Goal: Complete application form

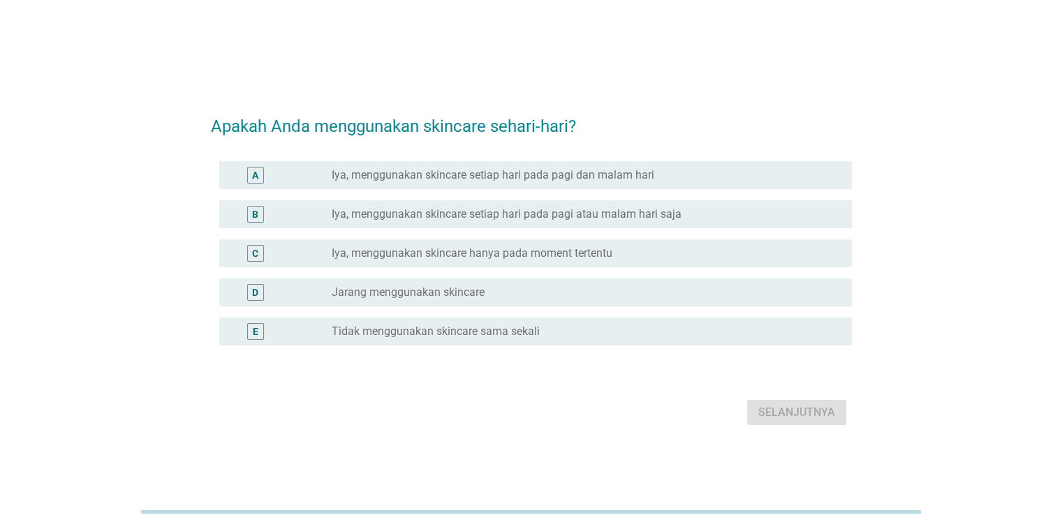
click at [540, 184] on div "A radio_button_unchecked Iya, menggunakan skincare setiap hari pada pagi dan ma…" at bounding box center [535, 175] width 633 height 28
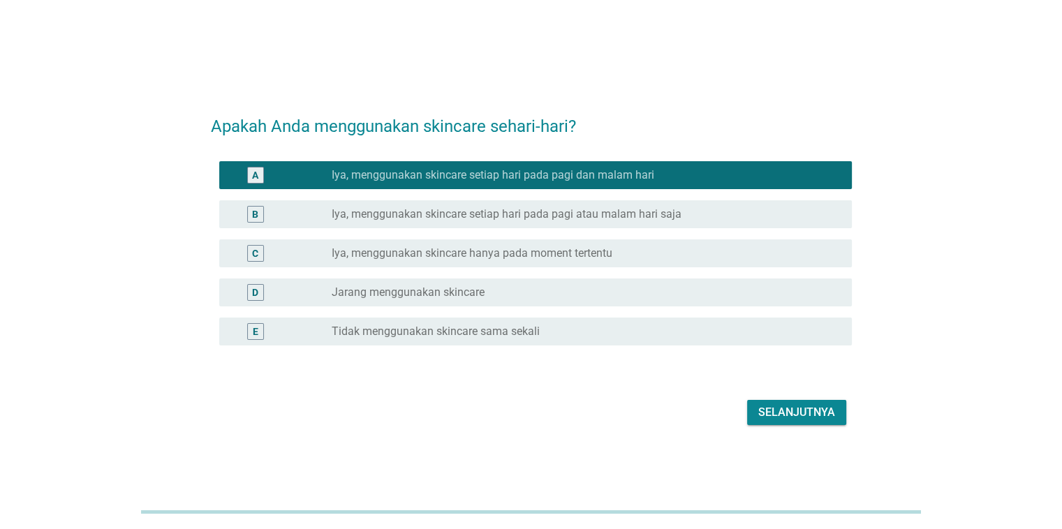
click at [793, 416] on div "Selanjutnya" at bounding box center [797, 412] width 77 height 17
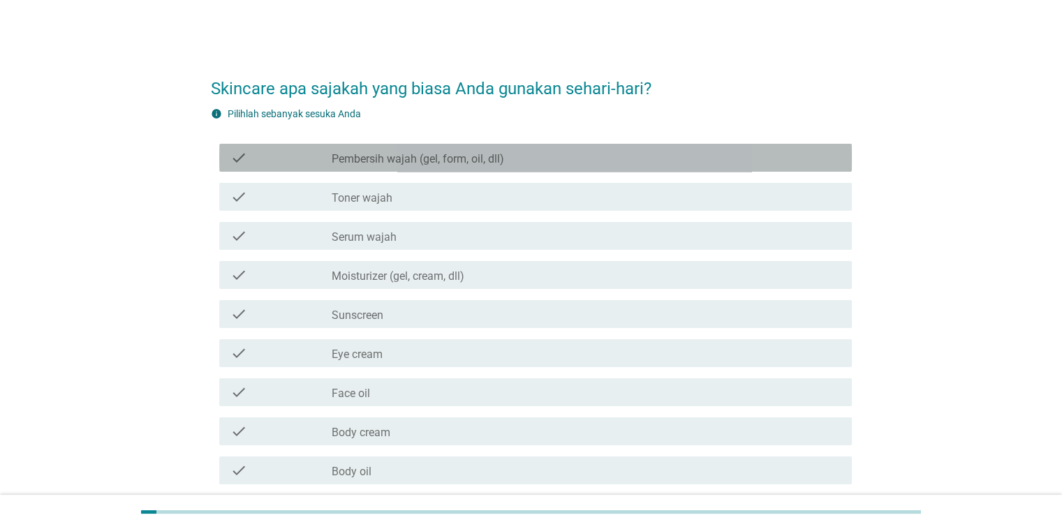
click at [407, 161] on label "Pembersih wajah (gel, form, oil, dll)" at bounding box center [418, 159] width 173 height 14
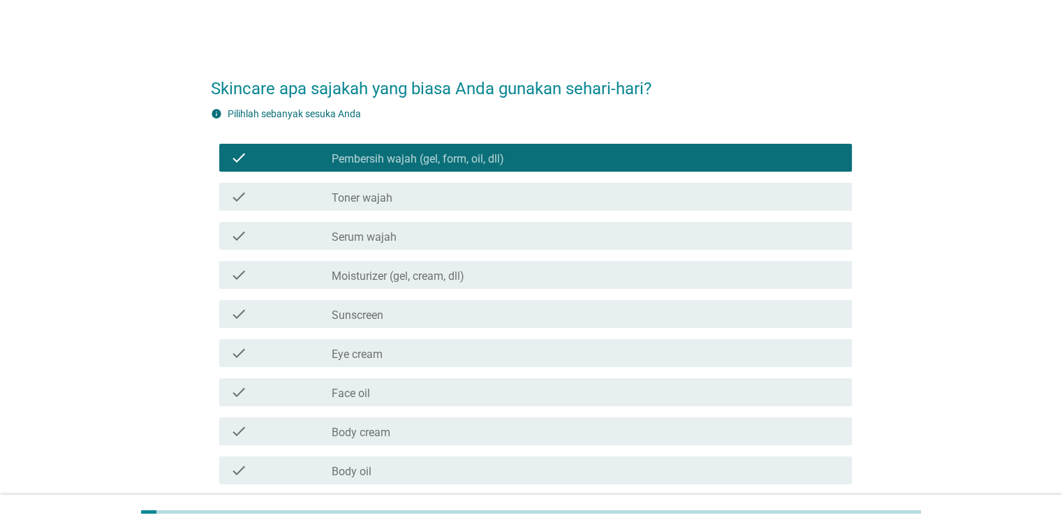
click at [411, 267] on div "check_box_outline_blank Moisturizer (gel, cream, dll)" at bounding box center [586, 275] width 508 height 17
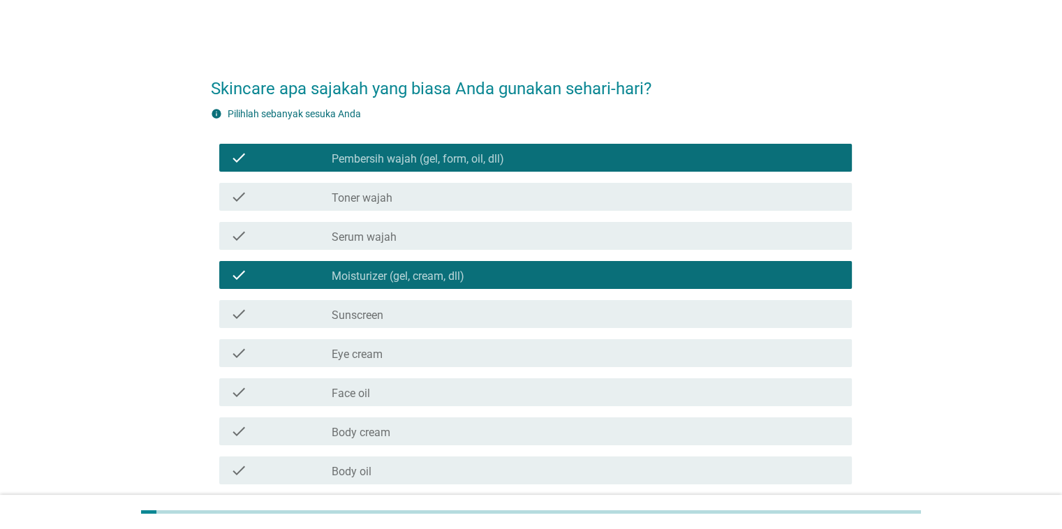
click at [404, 312] on div "check_box_outline_blank Sunscreen" at bounding box center [586, 314] width 508 height 17
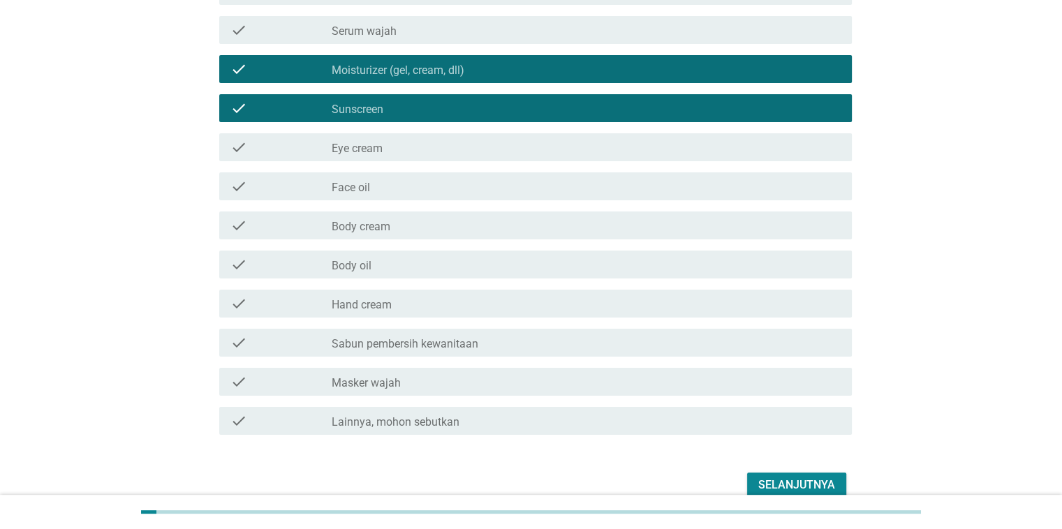
scroll to position [210, 0]
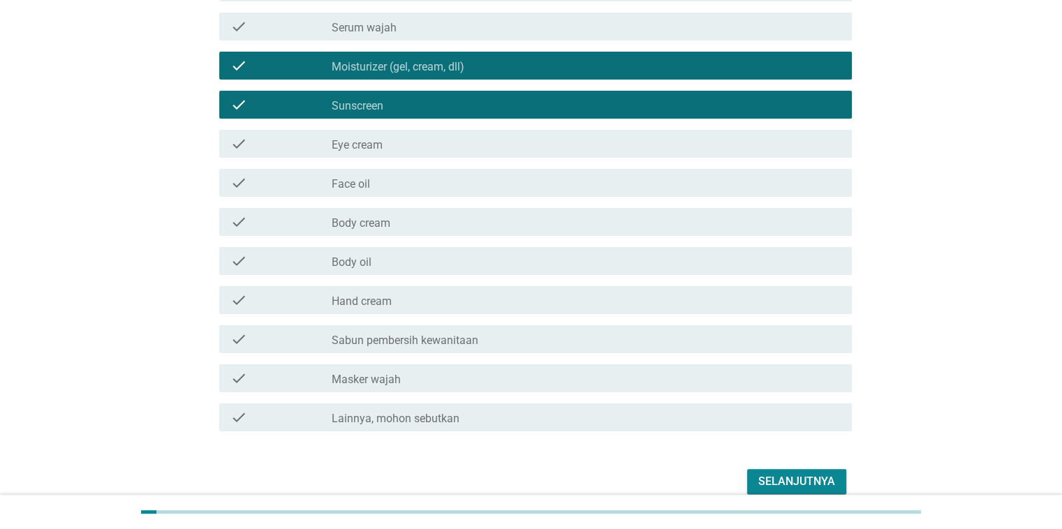
click at [784, 478] on div "Selanjutnya" at bounding box center [797, 482] width 77 height 17
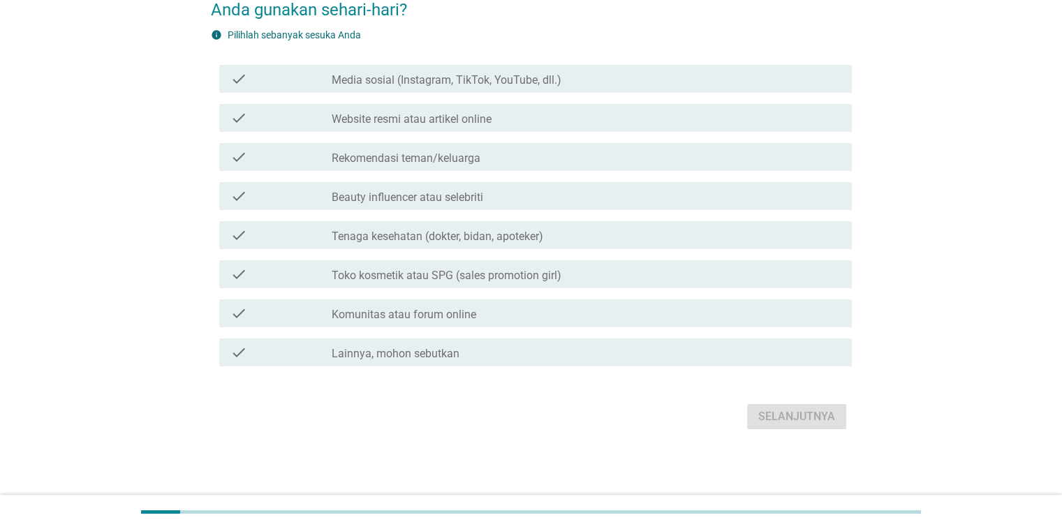
scroll to position [0, 0]
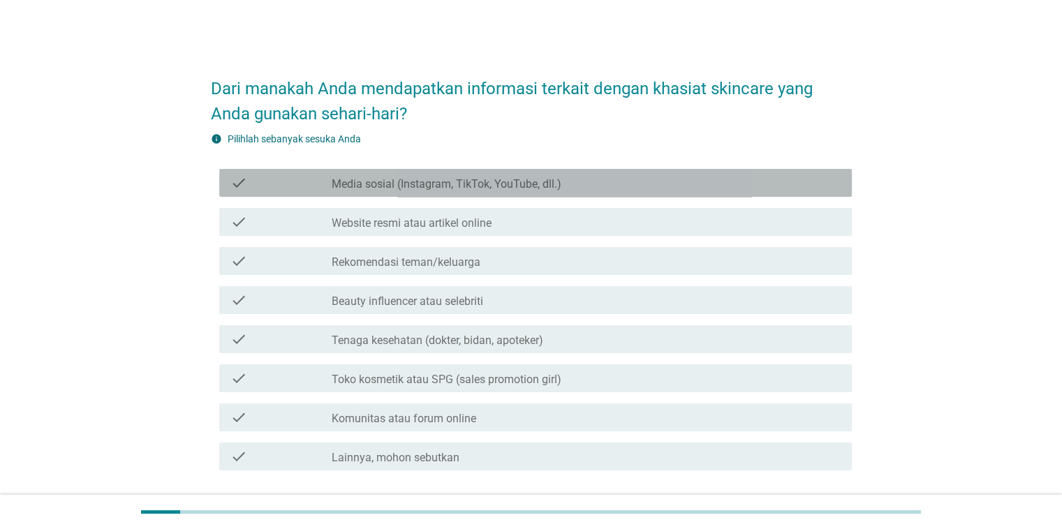
click at [356, 190] on label "Media sosial (Instagram, TikTok, YouTube, dll.)" at bounding box center [447, 184] width 230 height 14
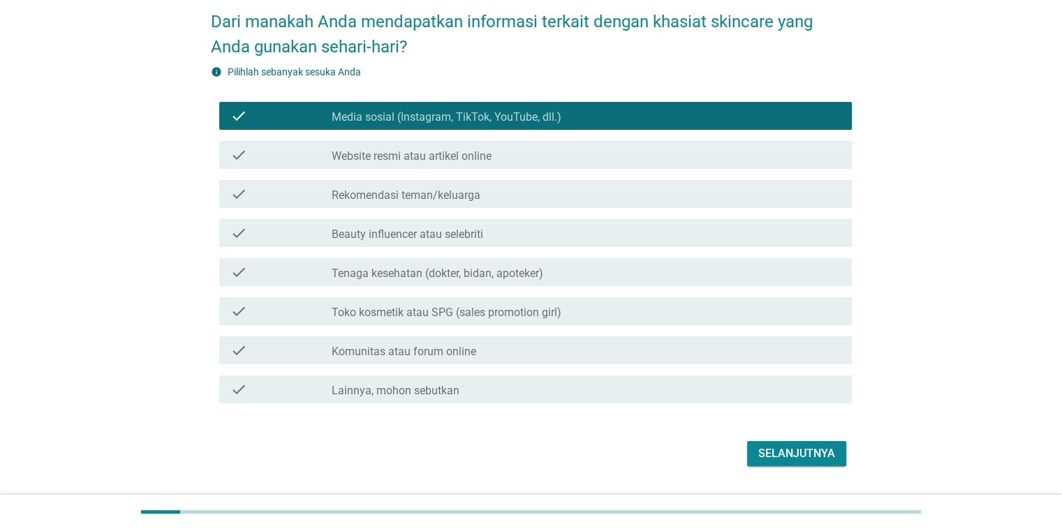
scroll to position [70, 0]
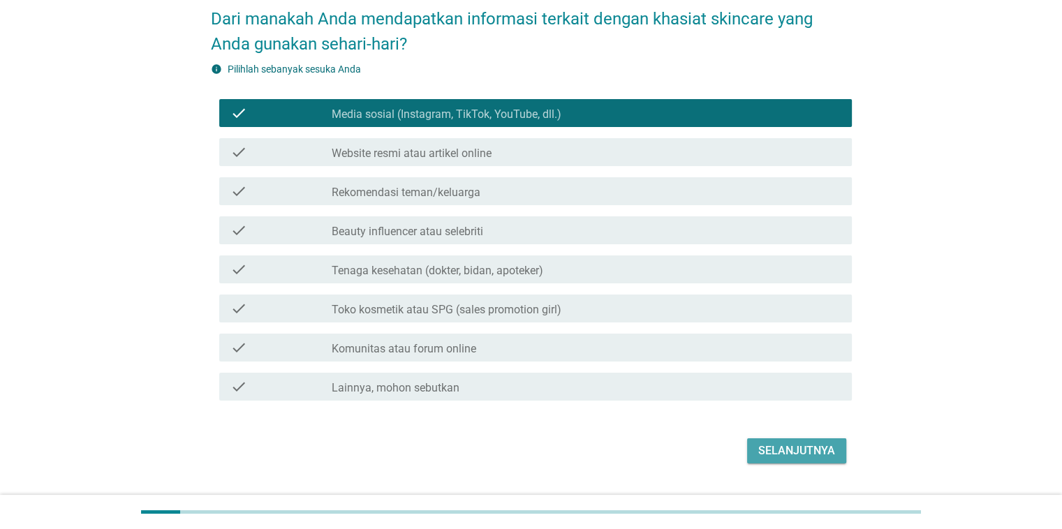
click at [791, 443] on div "Selanjutnya" at bounding box center [797, 451] width 77 height 17
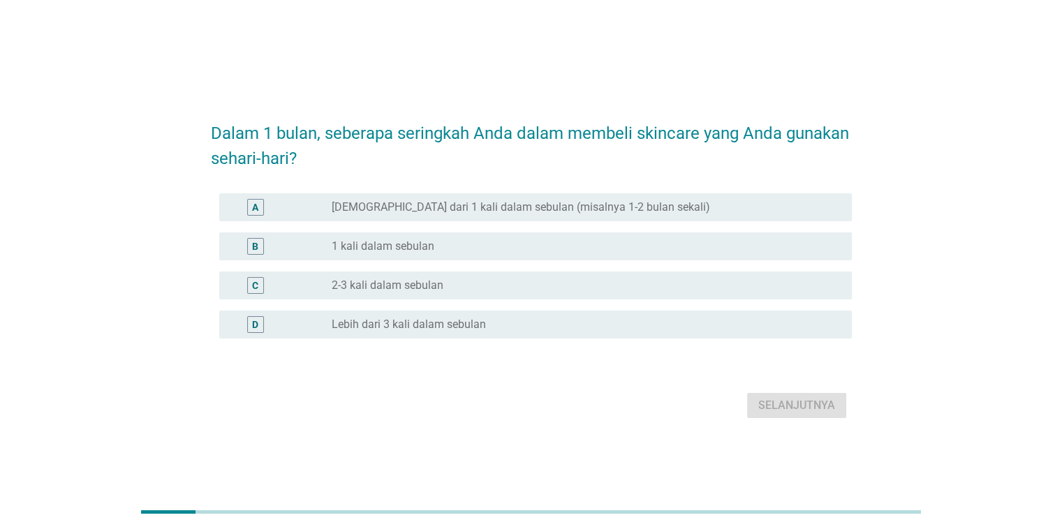
click at [419, 281] on label "2-3 kali dalam sebulan" at bounding box center [388, 286] width 112 height 14
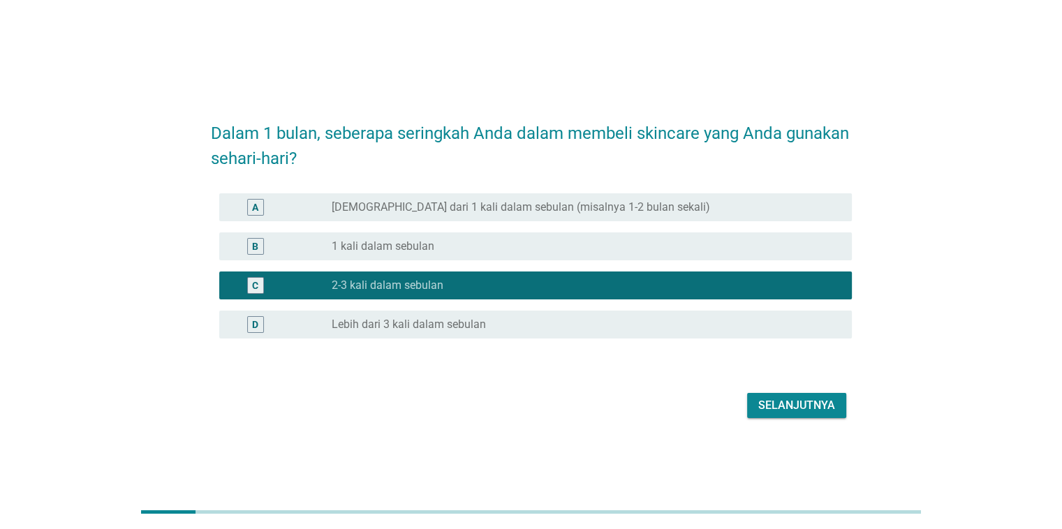
click at [773, 404] on div "Selanjutnya" at bounding box center [797, 405] width 77 height 17
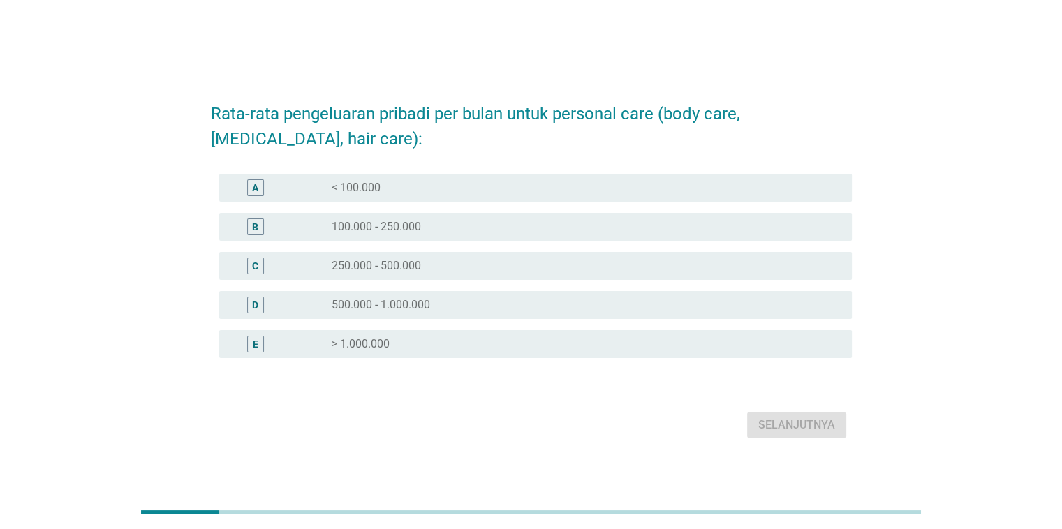
click at [457, 197] on div "A radio_button_unchecked < 100.000" at bounding box center [535, 188] width 633 height 28
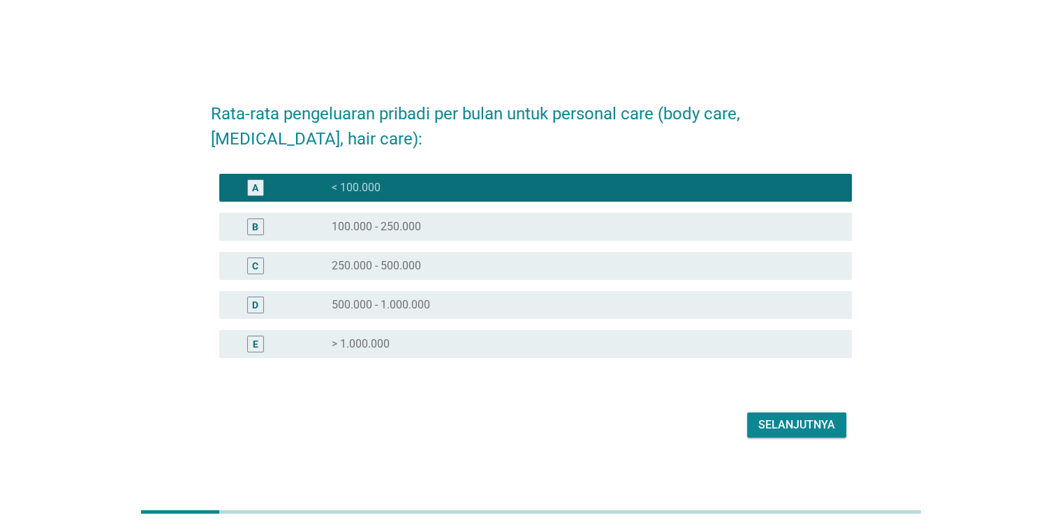
click at [533, 227] on div "radio_button_unchecked 100.000 - 250.000" at bounding box center [580, 227] width 497 height 14
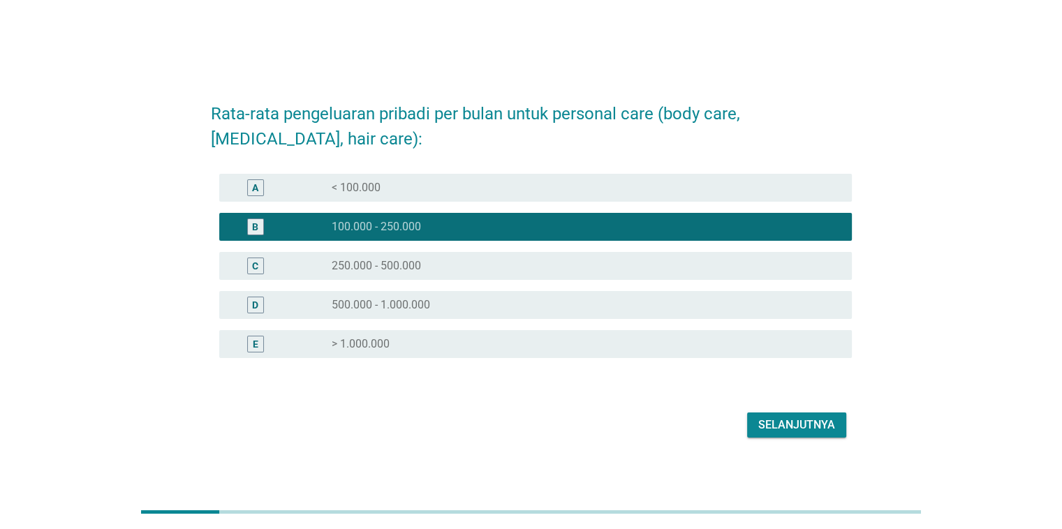
click at [763, 417] on div "Selanjutnya" at bounding box center [797, 425] width 77 height 17
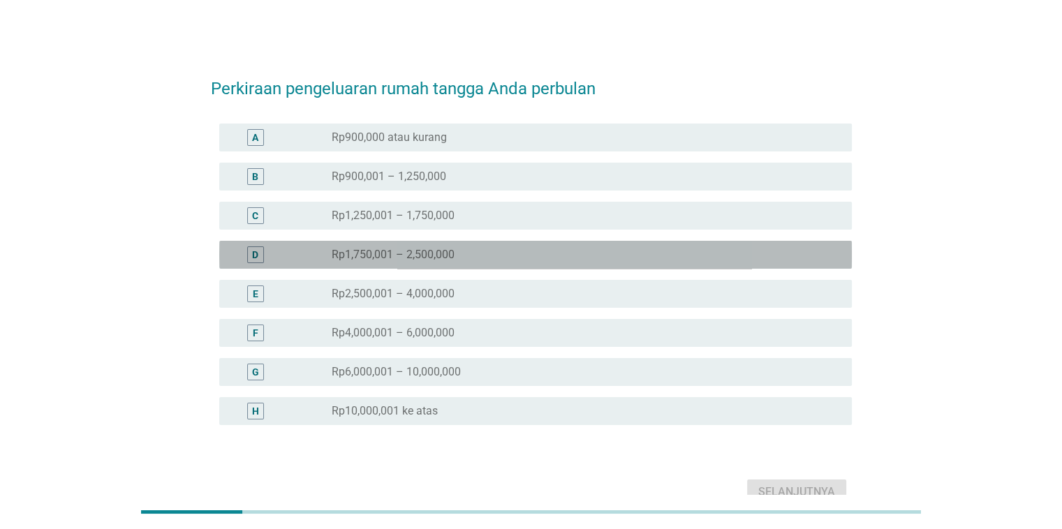
click at [396, 253] on label "Rp1,750,001 – 2,500,000" at bounding box center [393, 255] width 123 height 14
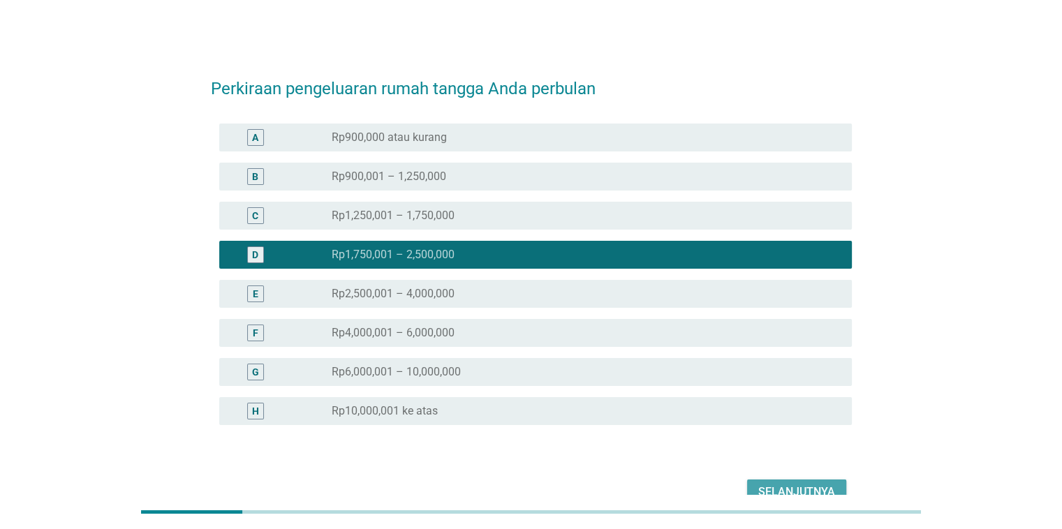
click at [807, 480] on button "Selanjutnya" at bounding box center [796, 492] width 99 height 25
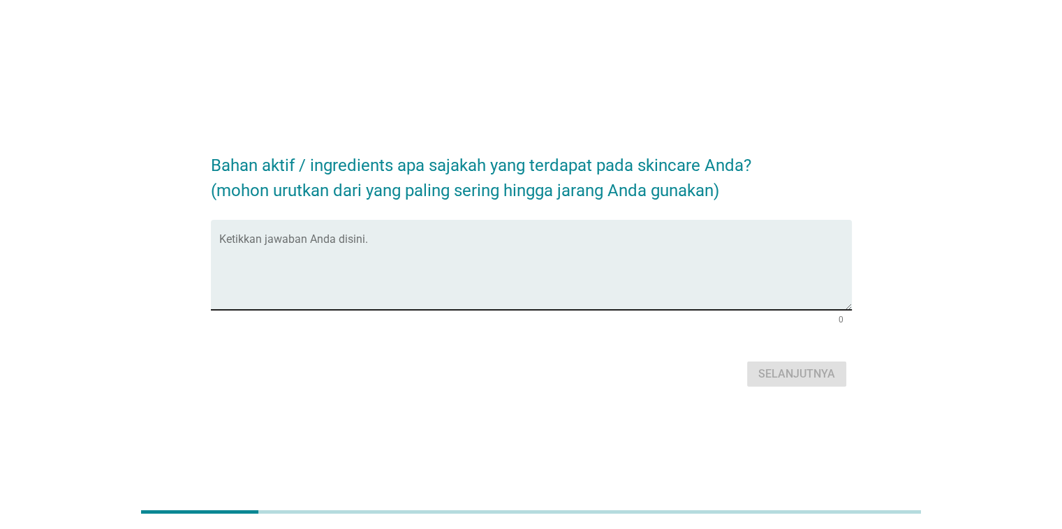
click at [452, 244] on textarea "Ketikkan jawaban Anda disini." at bounding box center [535, 273] width 633 height 73
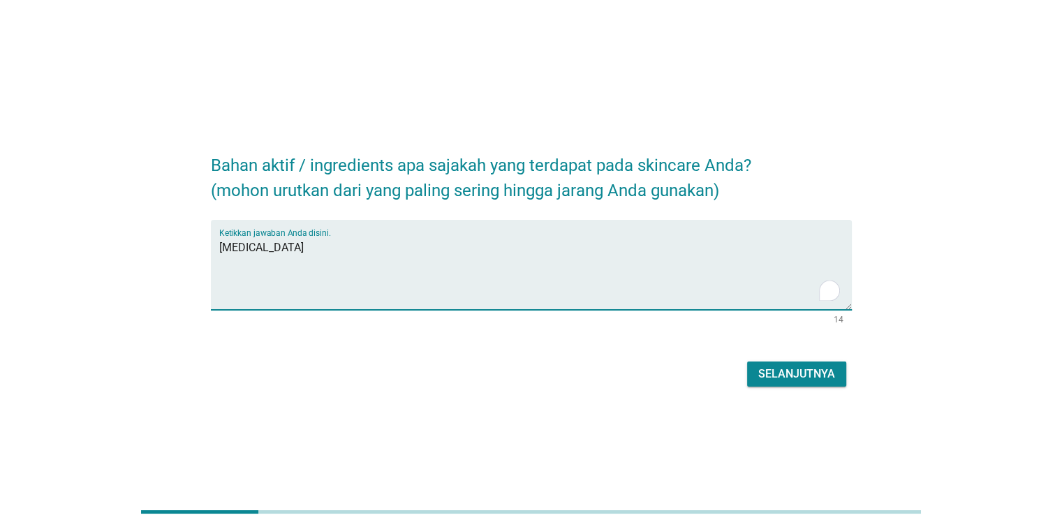
type textarea "[MEDICAL_DATA]"
click at [756, 371] on button "Selanjutnya" at bounding box center [796, 374] width 99 height 25
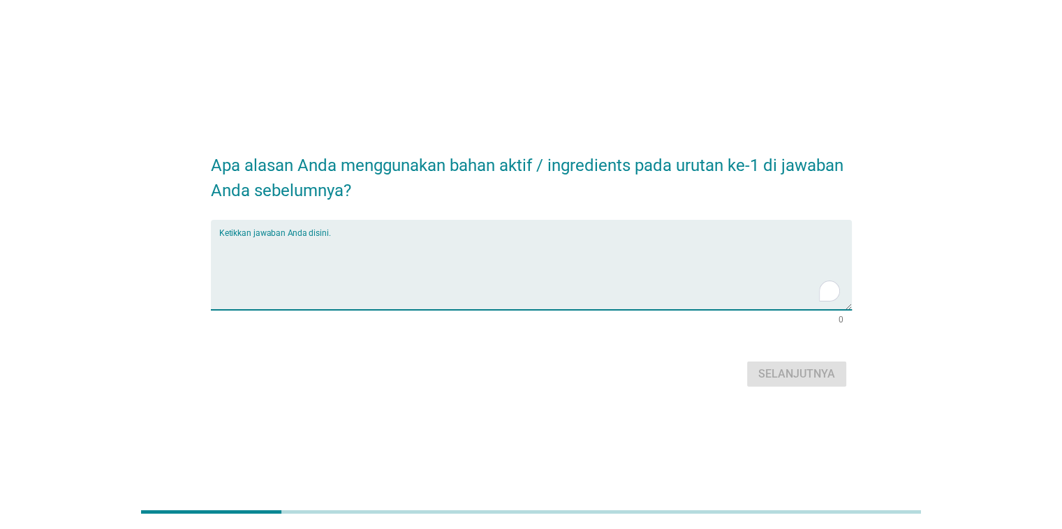
click at [440, 268] on textarea "To enrich screen reader interactions, please activate Accessibility in Grammarl…" at bounding box center [535, 273] width 633 height 73
type textarea "untuk mengurangi jerawat"
click at [799, 370] on div "Selanjutnya" at bounding box center [797, 374] width 77 height 17
click at [483, 265] on textarea "To enrich screen reader interactions, please activate Accessibility in Grammarl…" at bounding box center [535, 273] width 633 height 73
type textarea "untuk kulit berminyak"
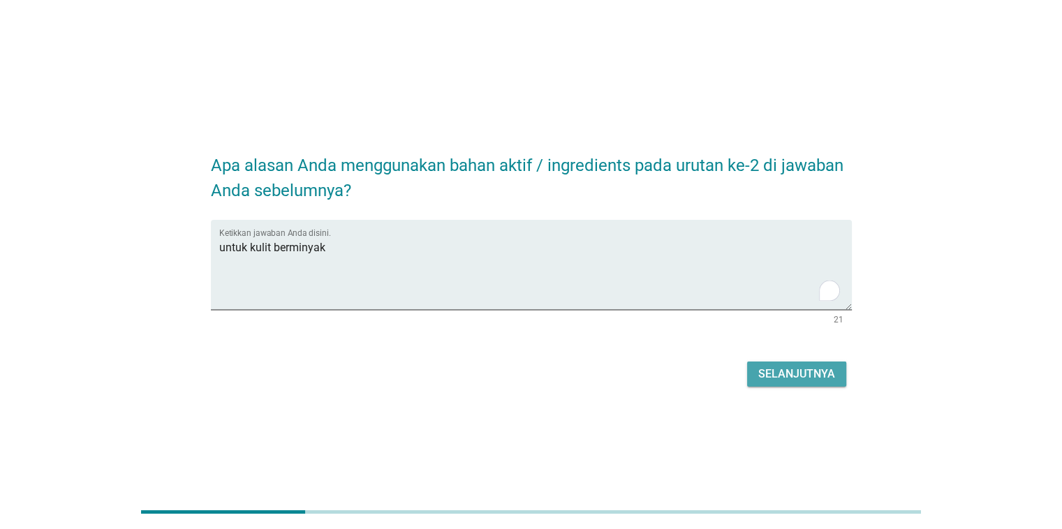
click at [798, 367] on div "Selanjutnya" at bounding box center [797, 374] width 77 height 17
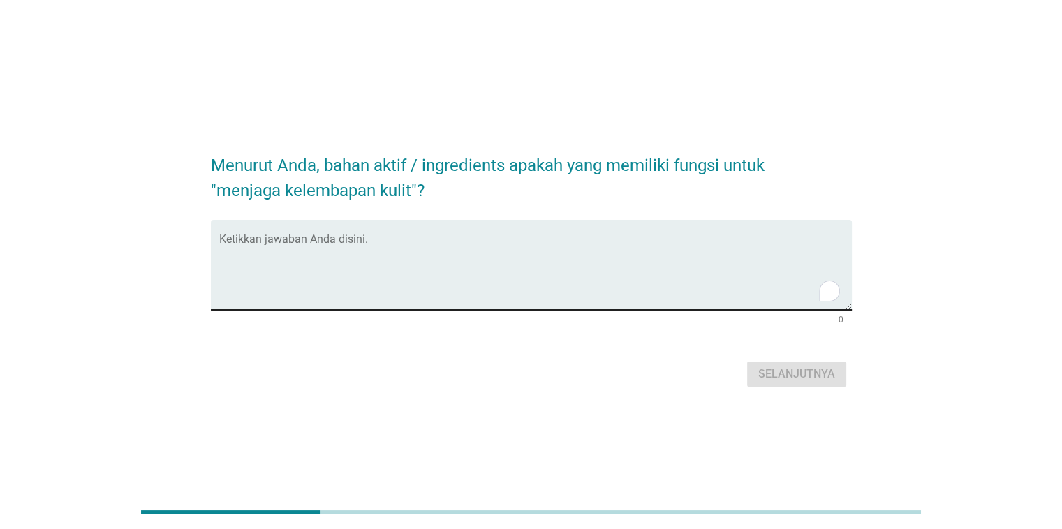
click at [434, 239] on textarea "To enrich screen reader interactions, please activate Accessibility in Grammarl…" at bounding box center [535, 273] width 633 height 73
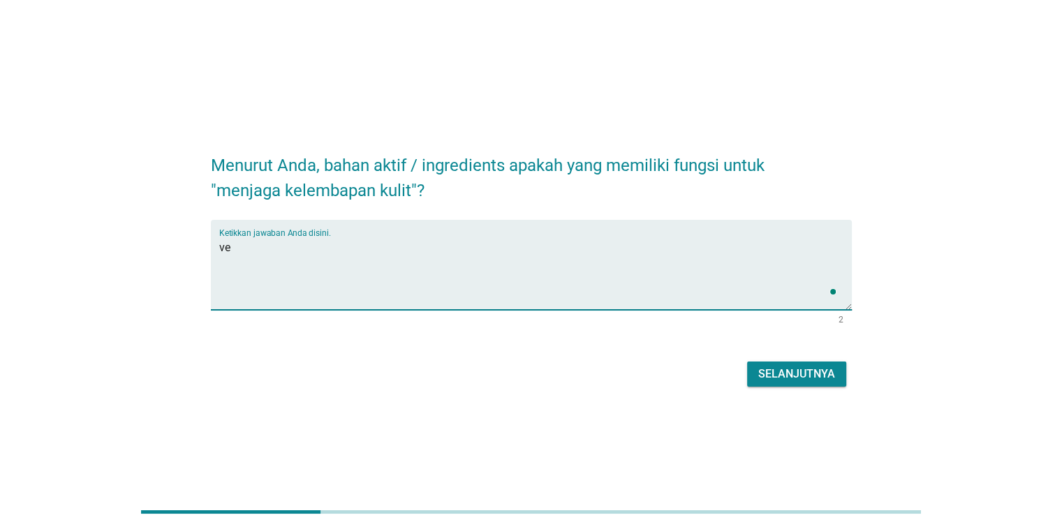
type textarea "v"
type textarea "c"
type textarea "ceramide"
click at [812, 381] on div "Selanjutnya" at bounding box center [797, 374] width 77 height 17
click at [432, 256] on textarea "To enrich screen reader interactions, please activate Accessibility in Grammarl…" at bounding box center [535, 273] width 633 height 73
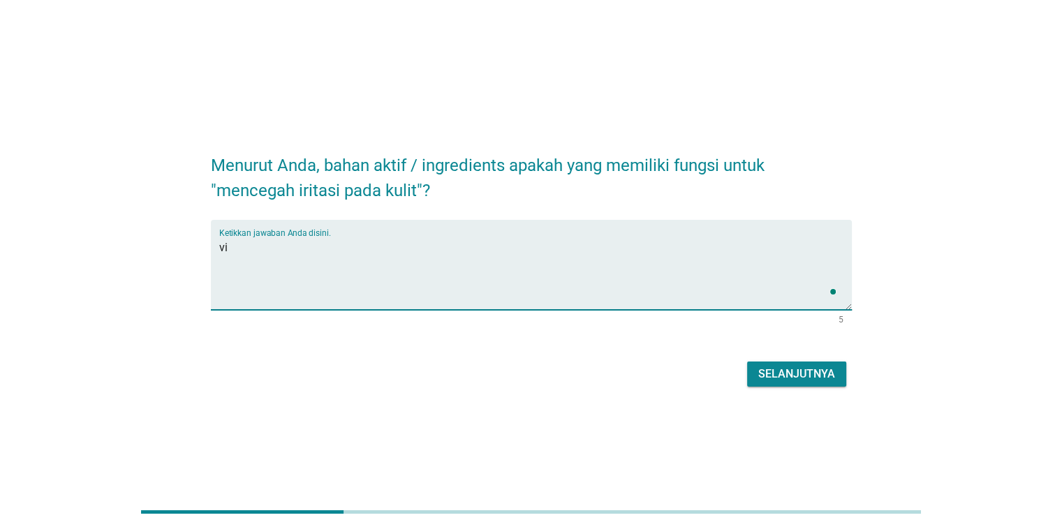
type textarea "v"
type textarea "[MEDICAL_DATA]"
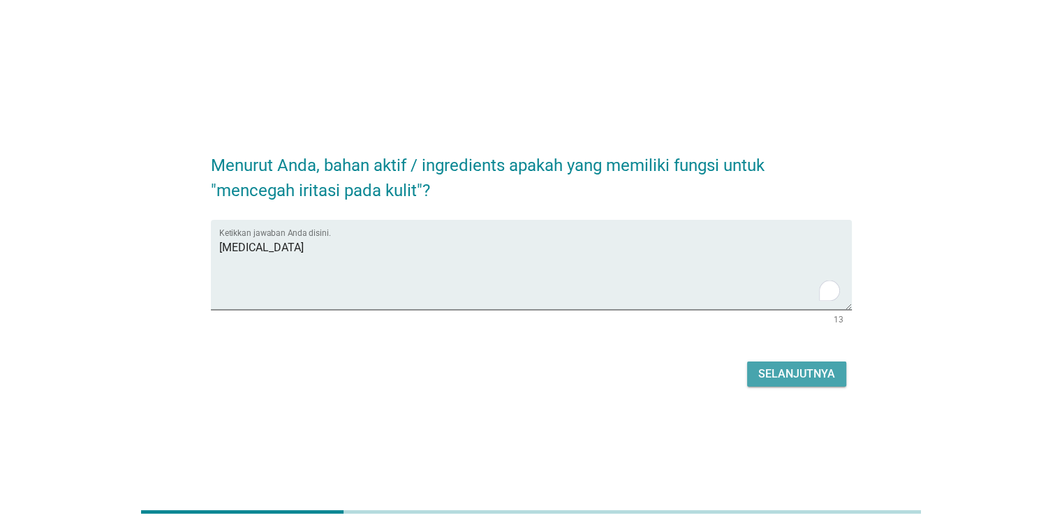
click at [810, 368] on div "Selanjutnya" at bounding box center [797, 374] width 77 height 17
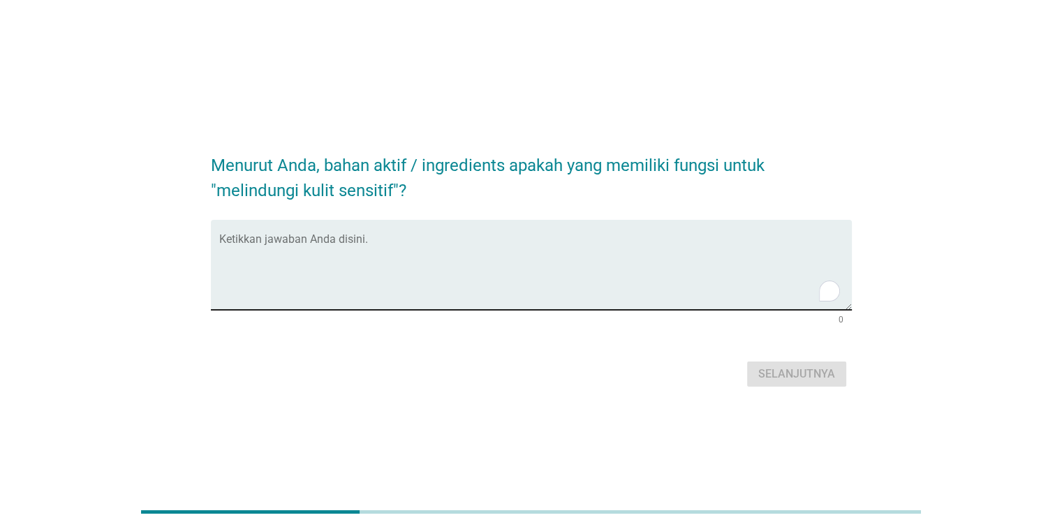
click at [501, 267] on textarea "To enrich screen reader interactions, please activate Accessibility in Grammarl…" at bounding box center [535, 273] width 633 height 73
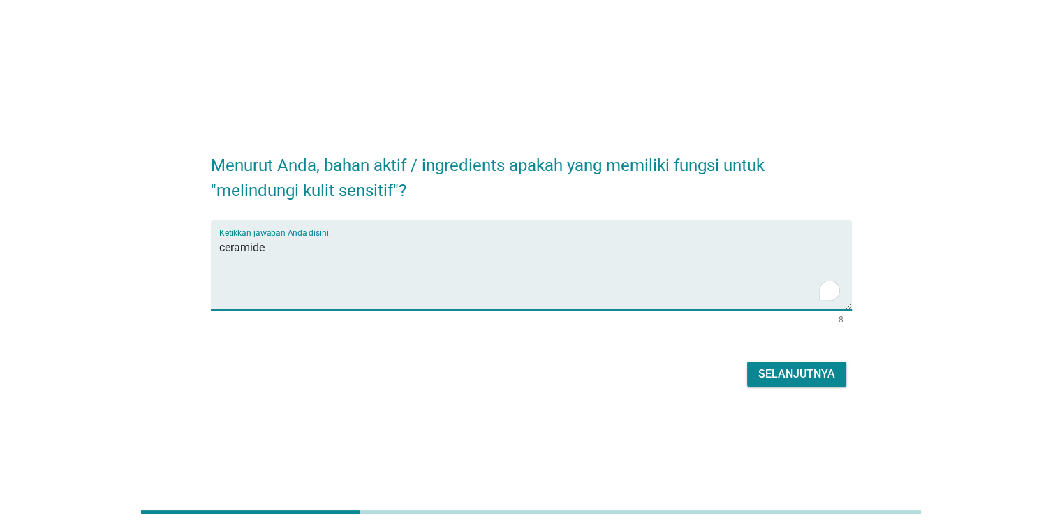
type textarea "ceramide"
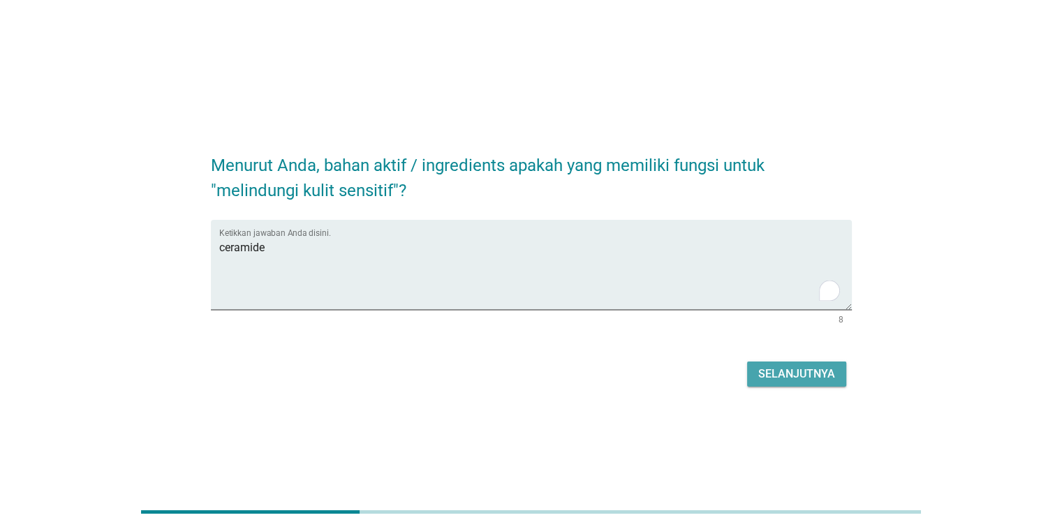
click at [796, 383] on button "Selanjutnya" at bounding box center [796, 374] width 99 height 25
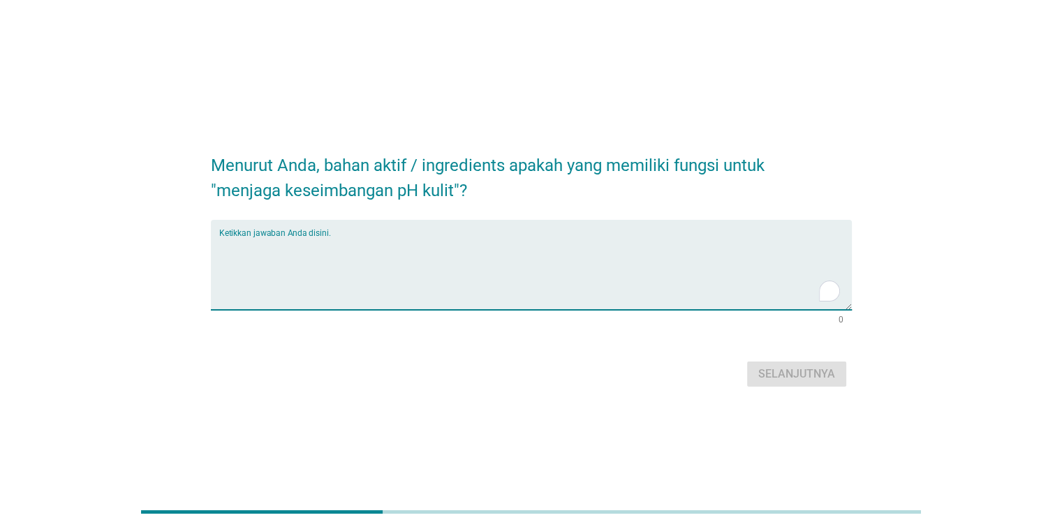
click at [562, 254] on textarea "To enrich screen reader interactions, please activate Accessibility in Grammarl…" at bounding box center [535, 273] width 633 height 73
type textarea "phentanol"
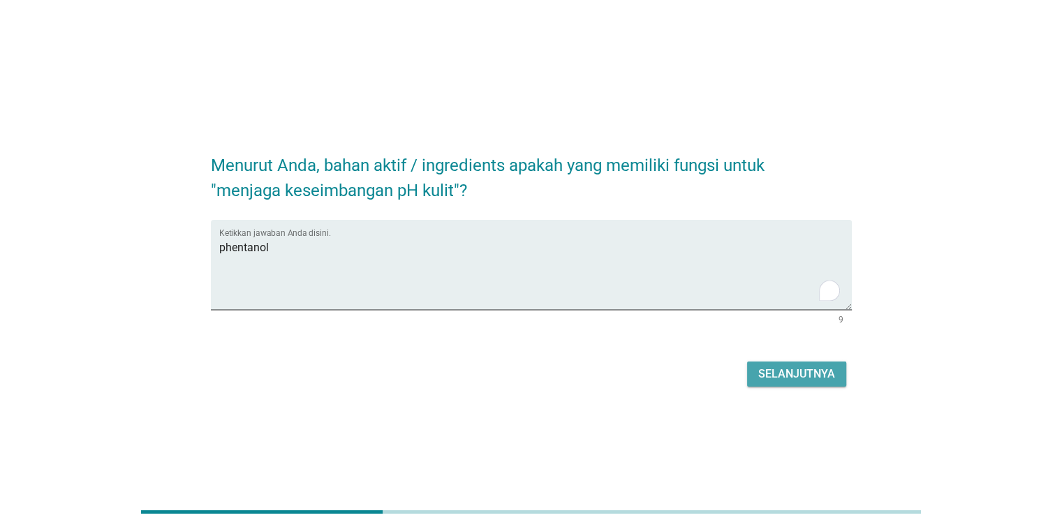
click at [764, 384] on button "Selanjutnya" at bounding box center [796, 374] width 99 height 25
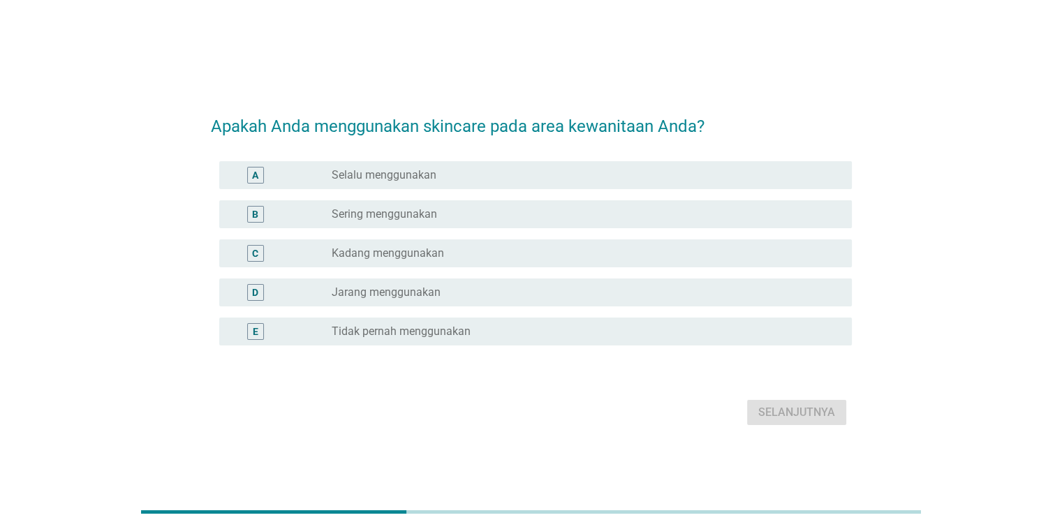
click at [566, 328] on div "radio_button_unchecked Tidak pernah menggunakan" at bounding box center [580, 332] width 497 height 14
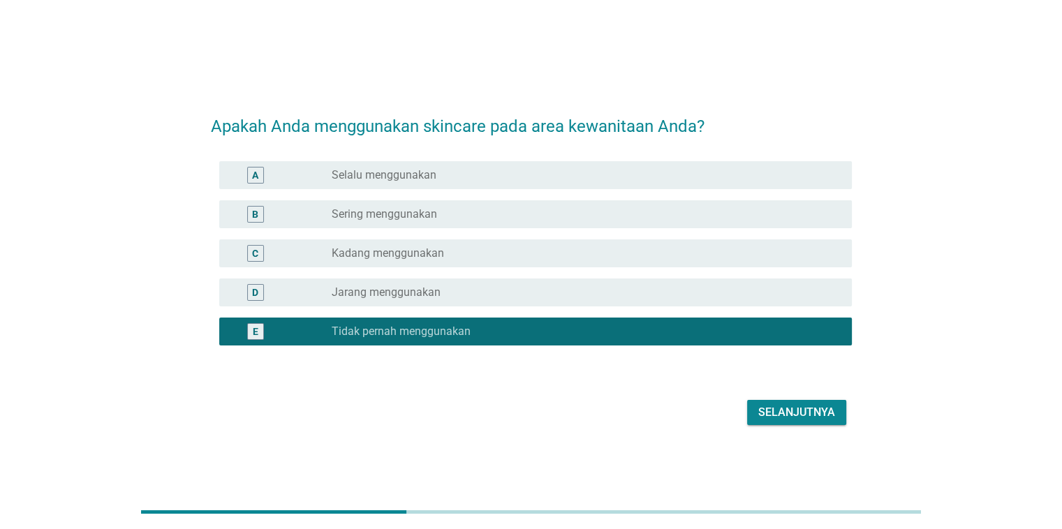
click at [793, 418] on div "Selanjutnya" at bounding box center [797, 412] width 77 height 17
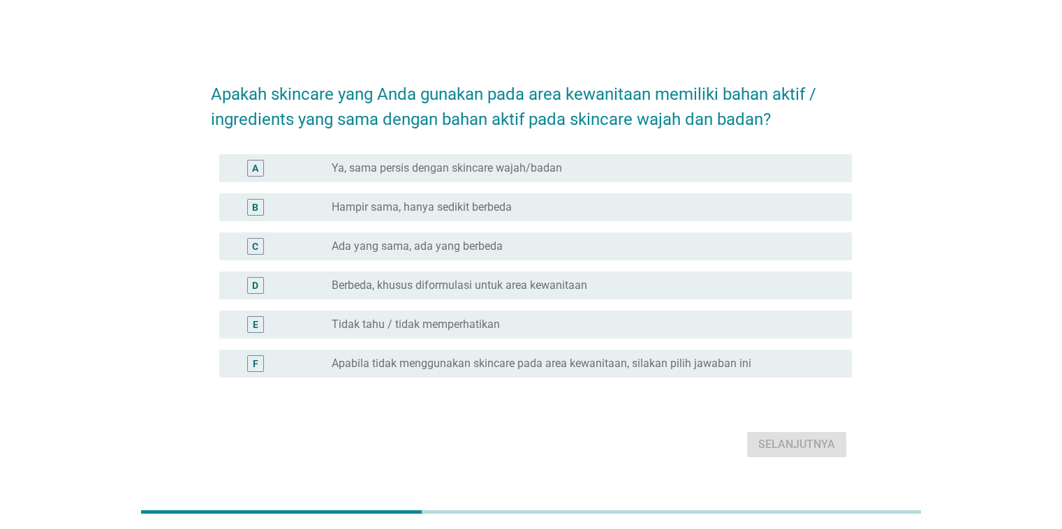
click at [486, 367] on label "Apabila tidak menggunakan skincare pada area kewanitaan, silakan pilih jawaban …" at bounding box center [542, 364] width 420 height 14
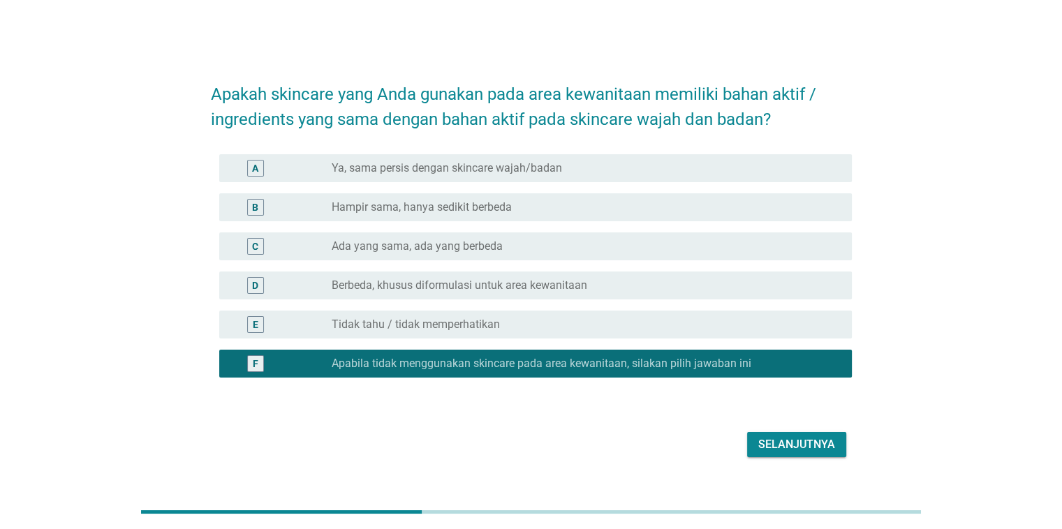
click at [788, 439] on div "Selanjutnya" at bounding box center [797, 445] width 77 height 17
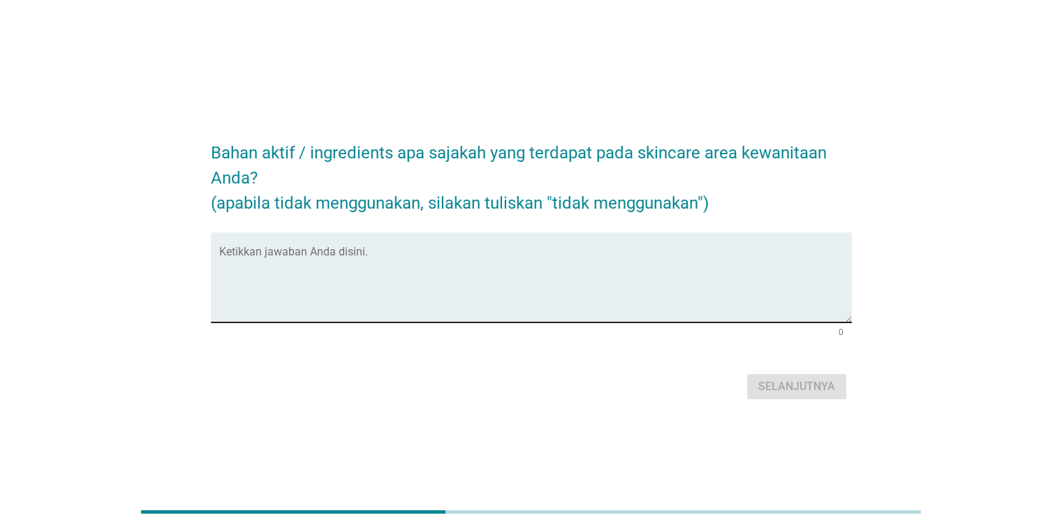
click at [479, 251] on textarea "Ketikkan jawaban Anda disini." at bounding box center [535, 285] width 633 height 73
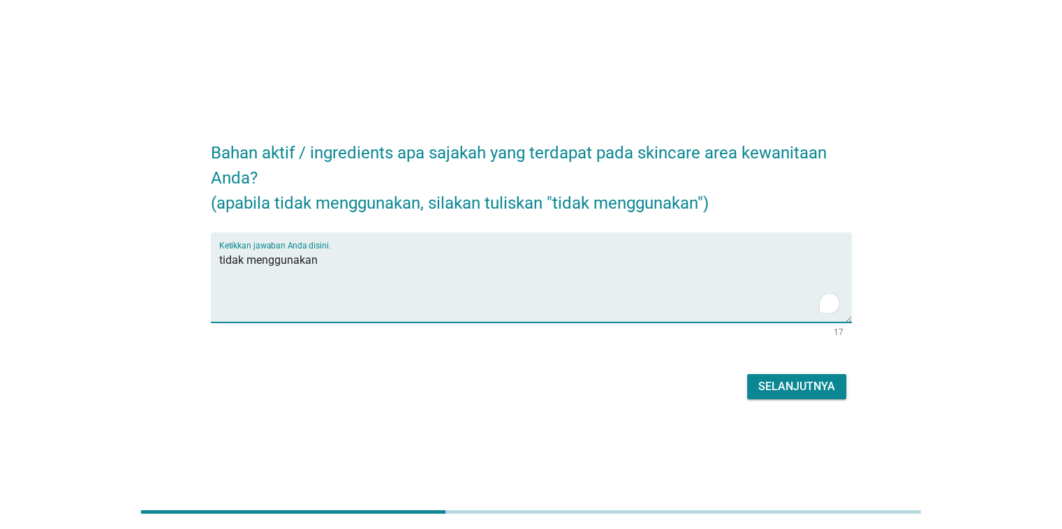
type textarea "tidak menggunakan"
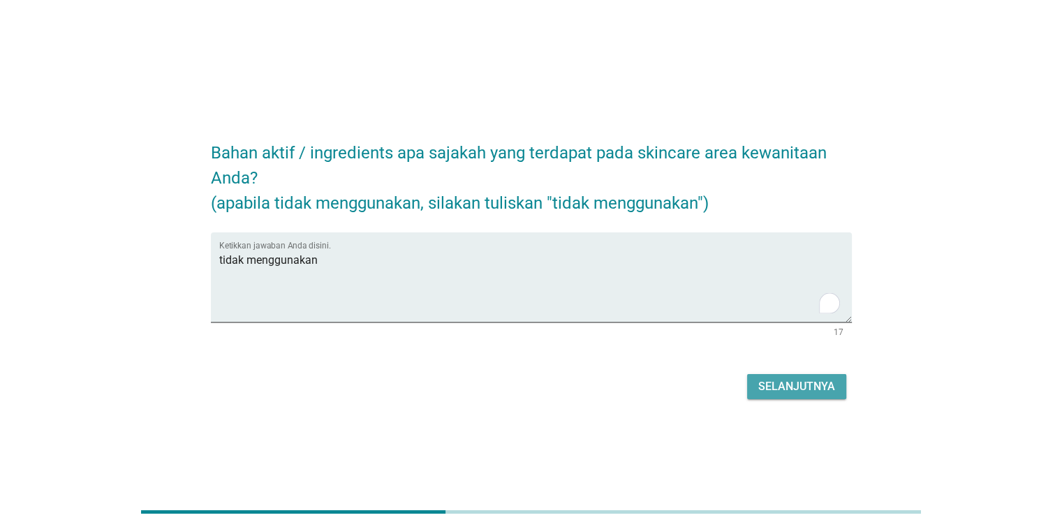
click at [813, 393] on div "Selanjutnya" at bounding box center [797, 387] width 77 height 17
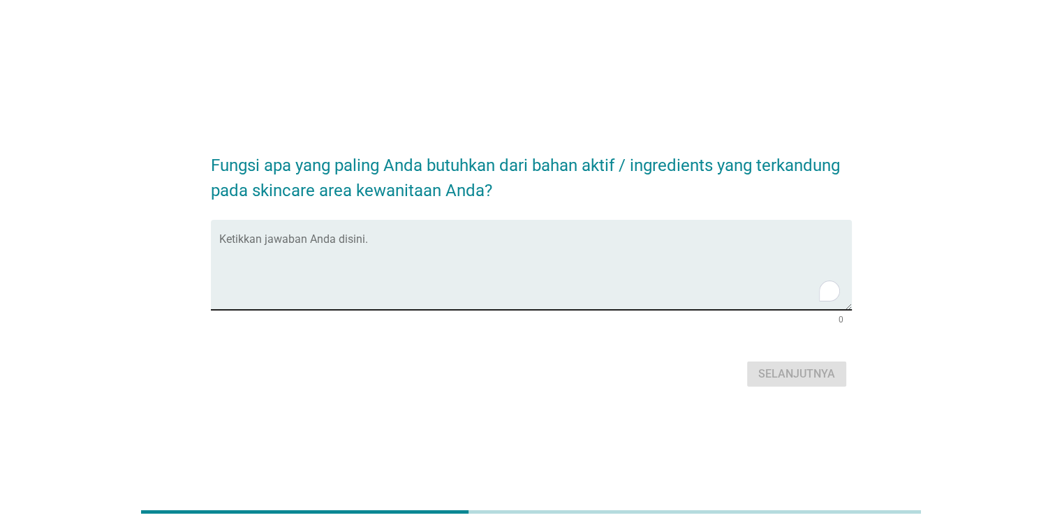
click at [491, 249] on textarea "To enrich screen reader interactions, please activate Accessibility in Grammarl…" at bounding box center [535, 273] width 633 height 73
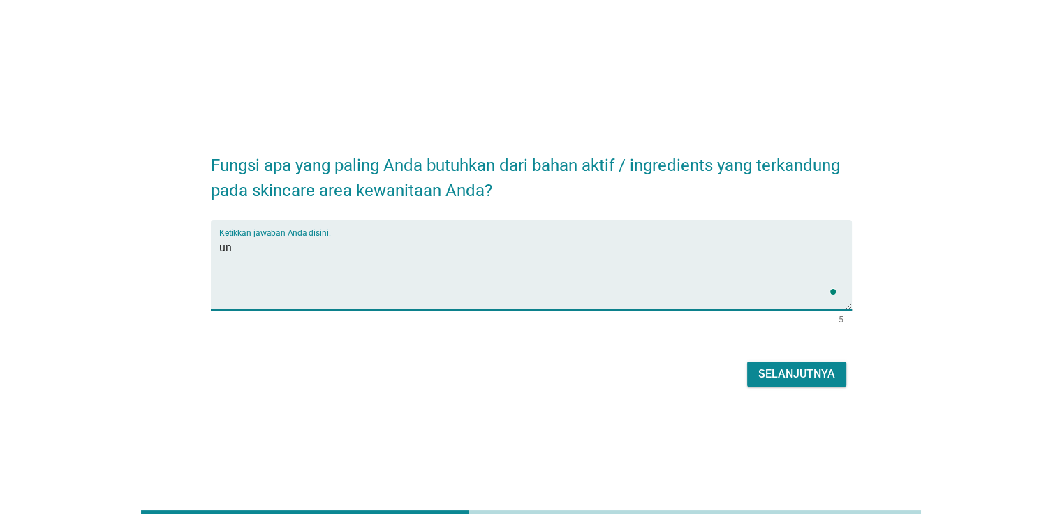
type textarea "u"
type textarea "melembabkan"
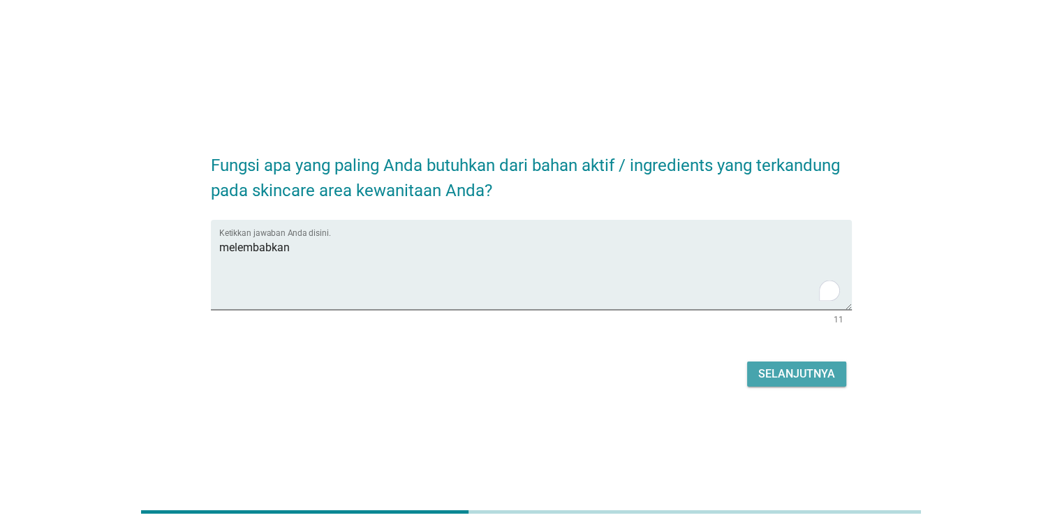
click at [816, 372] on div "Selanjutnya" at bounding box center [797, 374] width 77 height 17
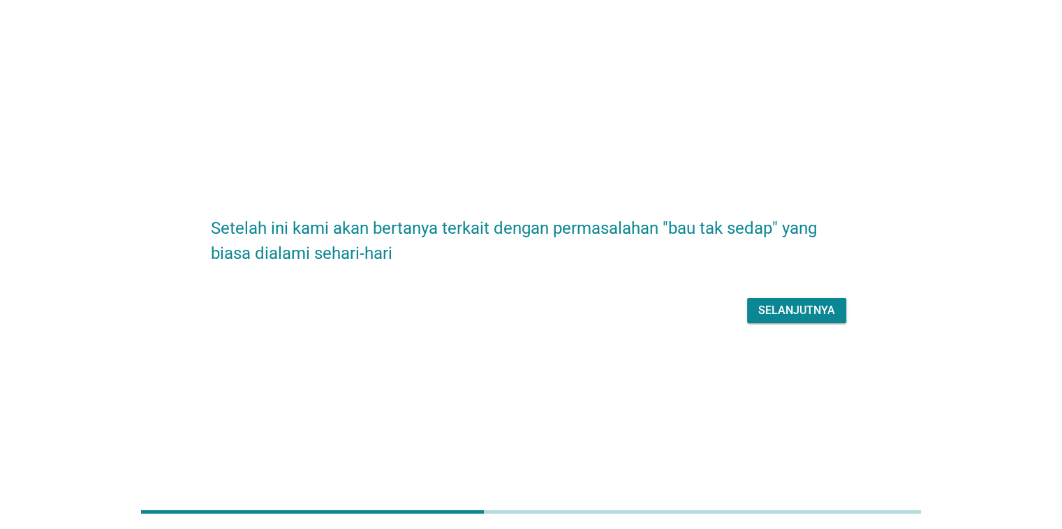
click at [788, 309] on div "Selanjutnya" at bounding box center [797, 310] width 77 height 17
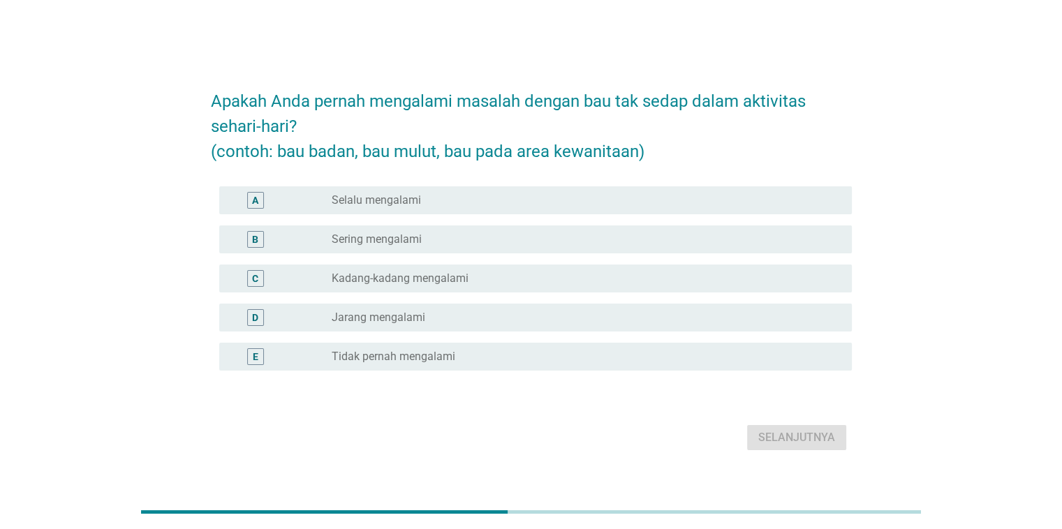
click at [511, 321] on div "radio_button_unchecked Jarang mengalami" at bounding box center [580, 318] width 497 height 14
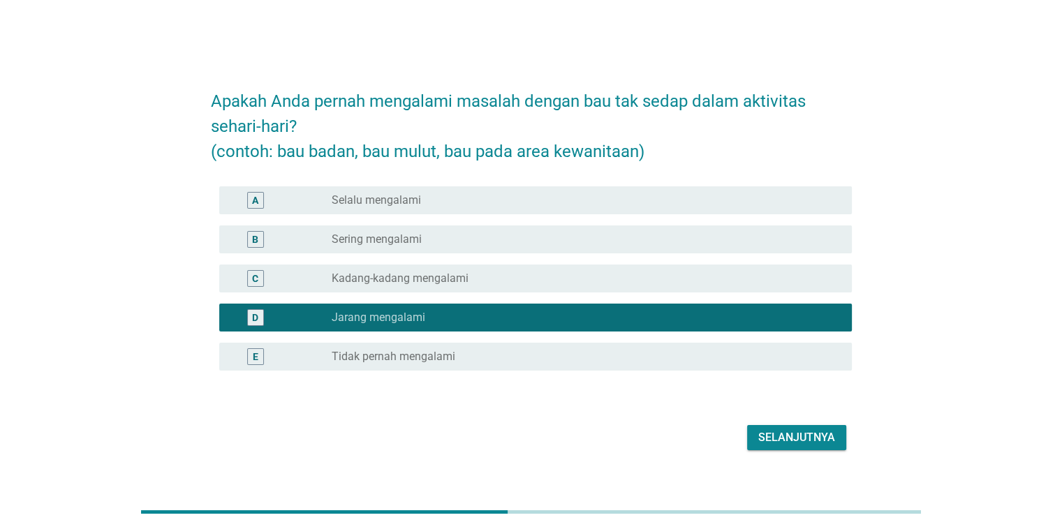
click at [827, 449] on div "Selanjutnya" at bounding box center [531, 438] width 641 height 34
click at [812, 432] on div "Selanjutnya" at bounding box center [797, 438] width 77 height 17
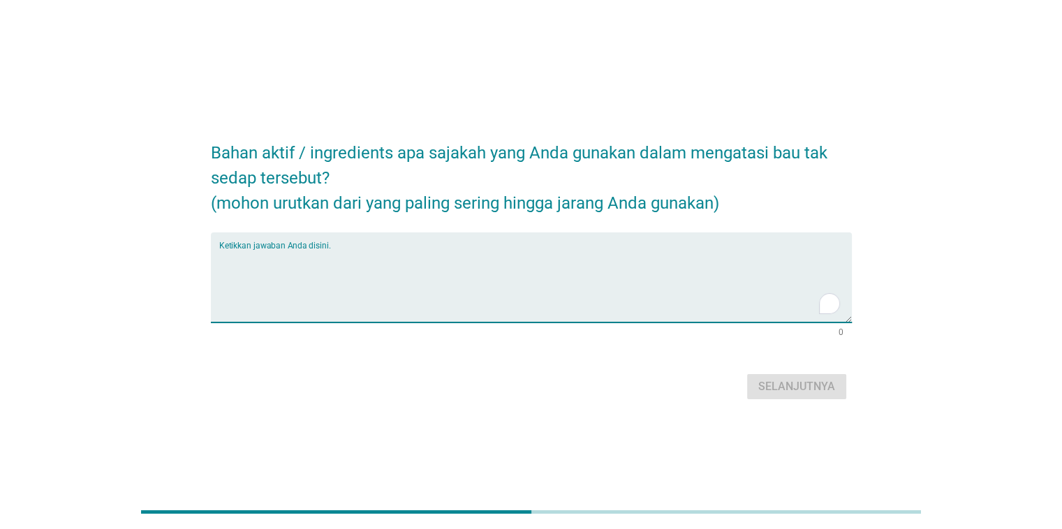
click at [398, 261] on textarea "To enrich screen reader interactions, please activate Accessibility in Grammarl…" at bounding box center [535, 285] width 633 height 73
type textarea "parfume"
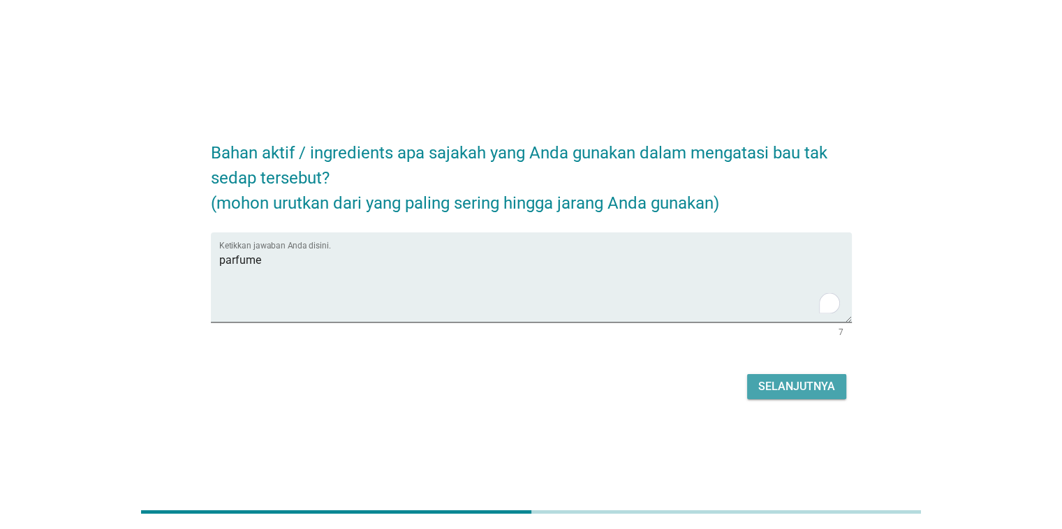
click at [770, 380] on div "Selanjutnya" at bounding box center [797, 387] width 77 height 17
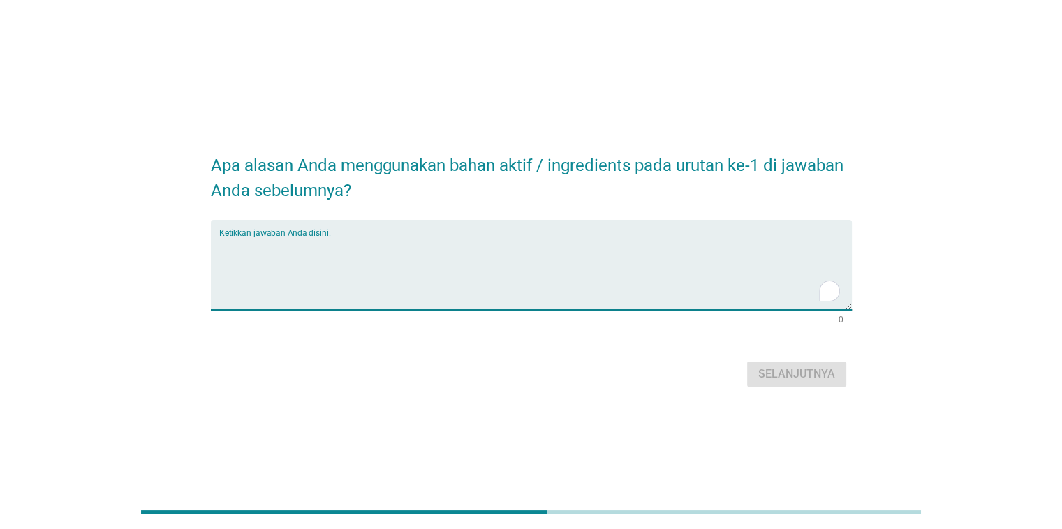
click at [306, 258] on textarea "To enrich screen reader interactions, please activate Accessibility in Grammarl…" at bounding box center [535, 273] width 633 height 73
type textarea "untuk memberantas bau"
click at [822, 370] on div "Selanjutnya" at bounding box center [797, 374] width 77 height 17
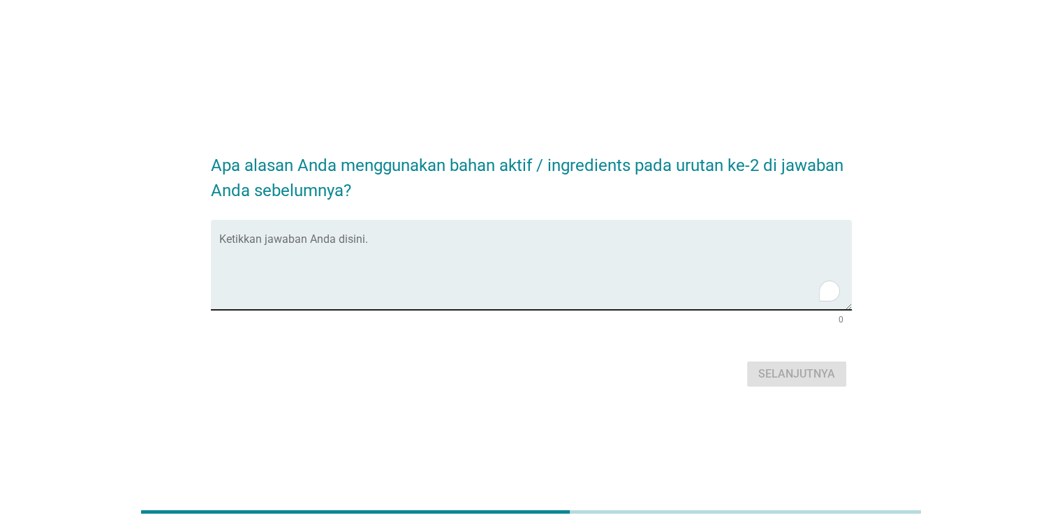
click at [378, 257] on textarea "To enrich screen reader interactions, please activate Accessibility in Grammarl…" at bounding box center [535, 273] width 633 height 73
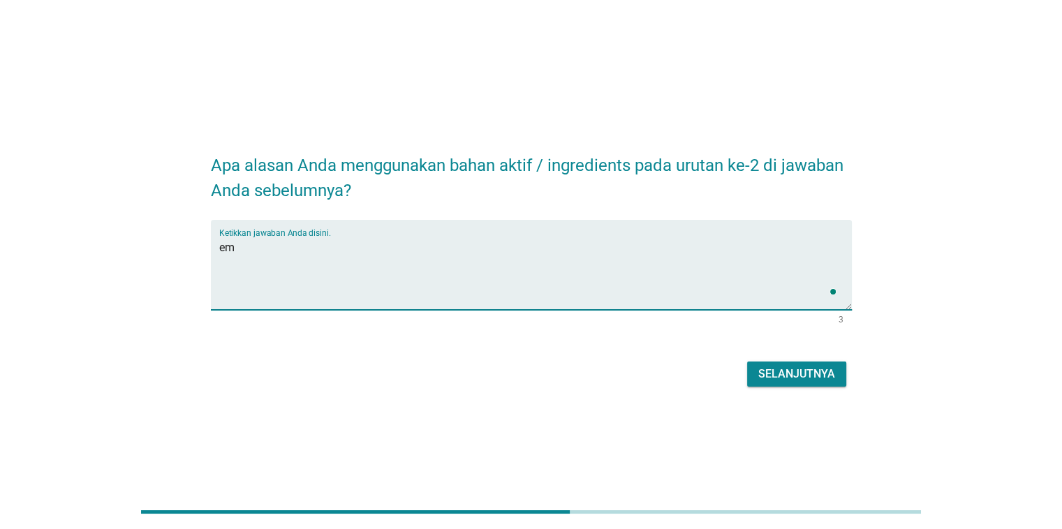
type textarea "e"
type textarea "menghilangkan bau"
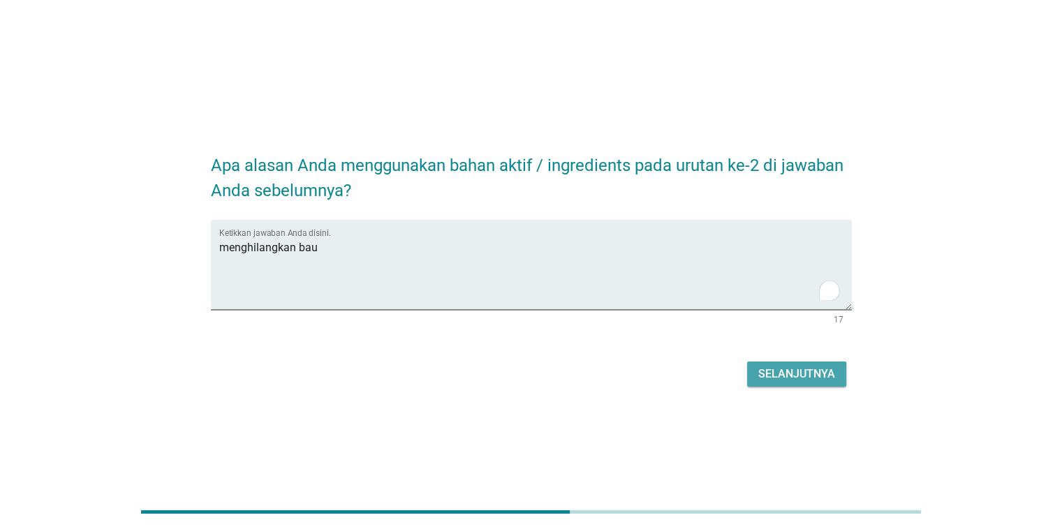
click at [768, 375] on div "Selanjutnya" at bounding box center [797, 374] width 77 height 17
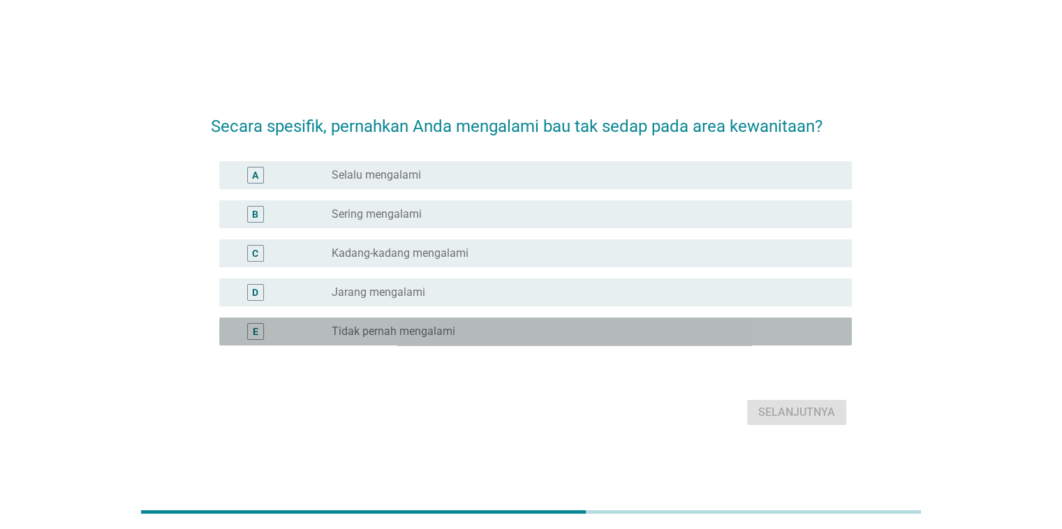
click at [505, 333] on div "radio_button_unchecked Tidak pernah mengalami" at bounding box center [580, 332] width 497 height 14
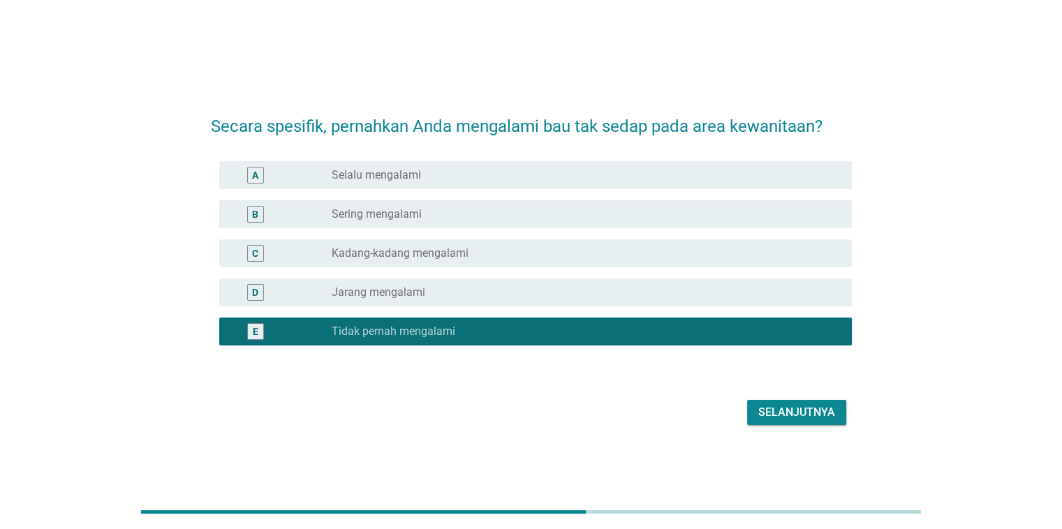
click at [811, 417] on div "Selanjutnya" at bounding box center [797, 412] width 77 height 17
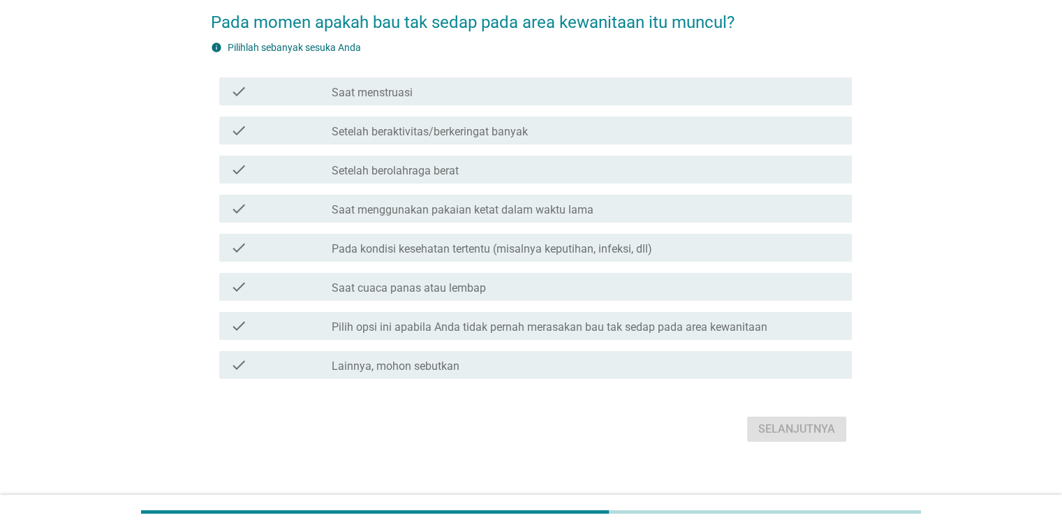
scroll to position [70, 0]
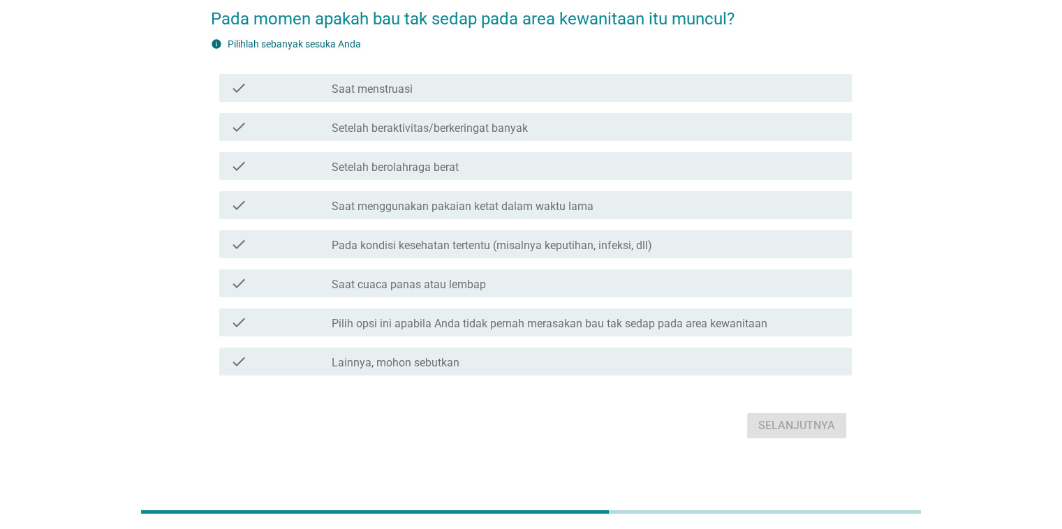
click at [469, 94] on div "check_box_outline_blank Saat menstruasi" at bounding box center [586, 88] width 508 height 17
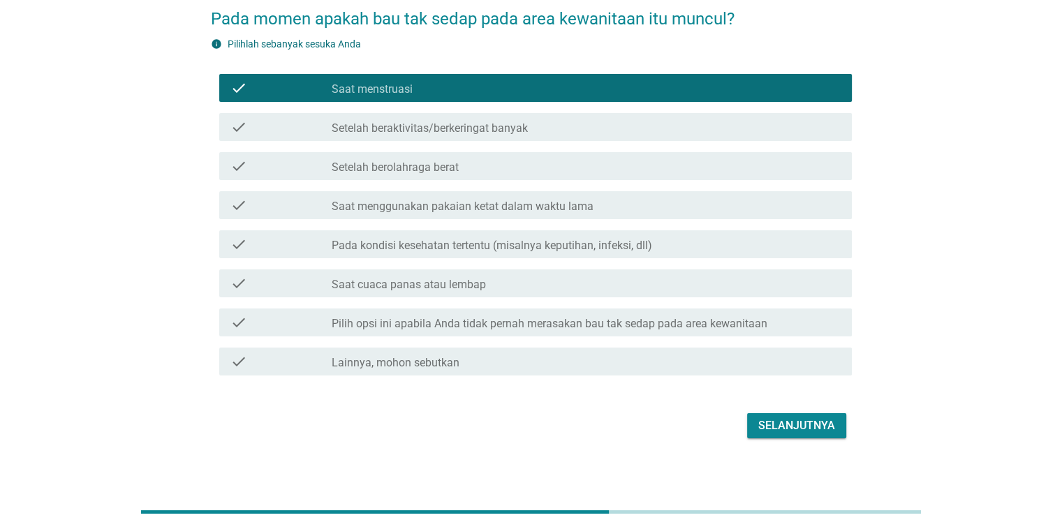
click at [712, 321] on label "Pilih opsi ini apabila Anda tidak pernah merasakan bau tak sedap pada area kewa…" at bounding box center [550, 324] width 436 height 14
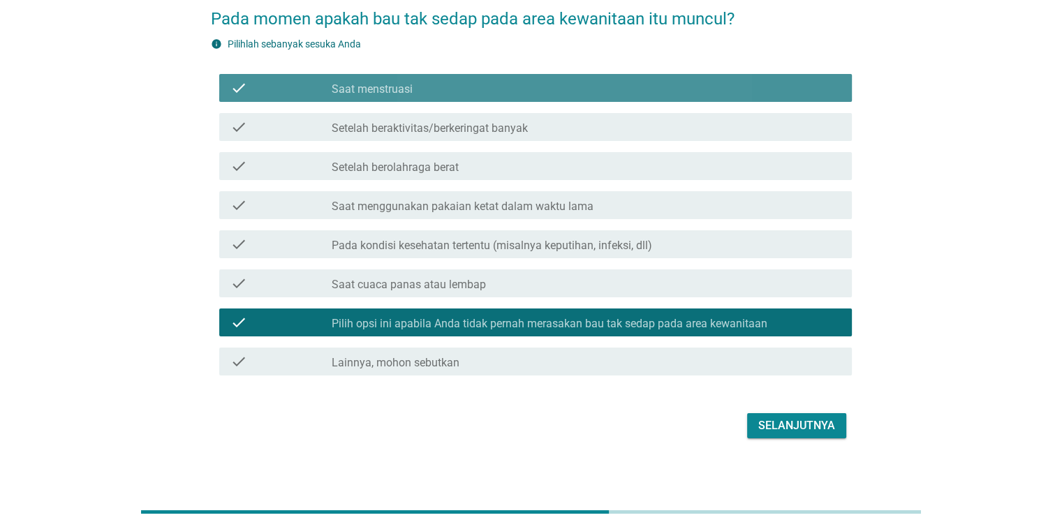
click at [691, 86] on div "check_box_outline_blank Saat menstruasi" at bounding box center [586, 88] width 508 height 17
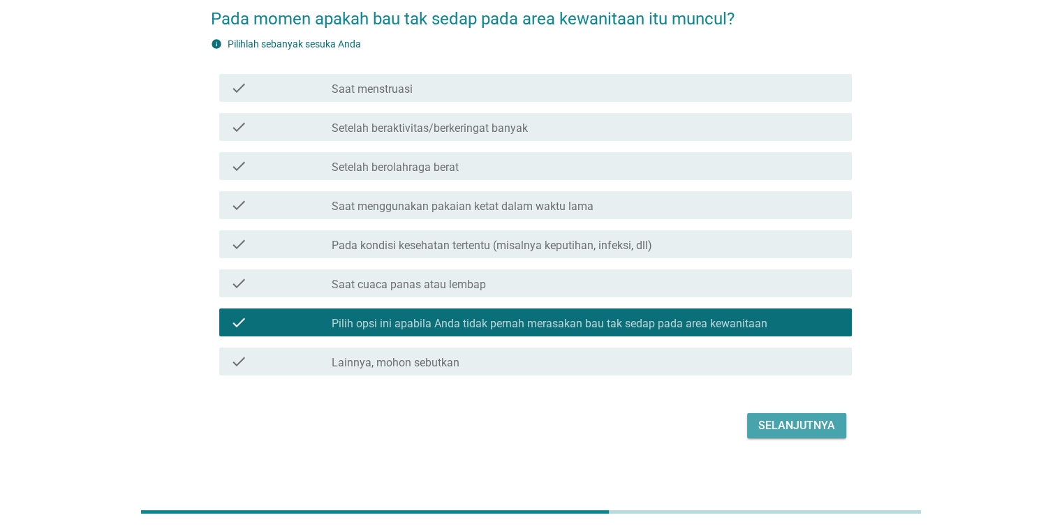
click at [789, 421] on div "Selanjutnya" at bounding box center [797, 426] width 77 height 17
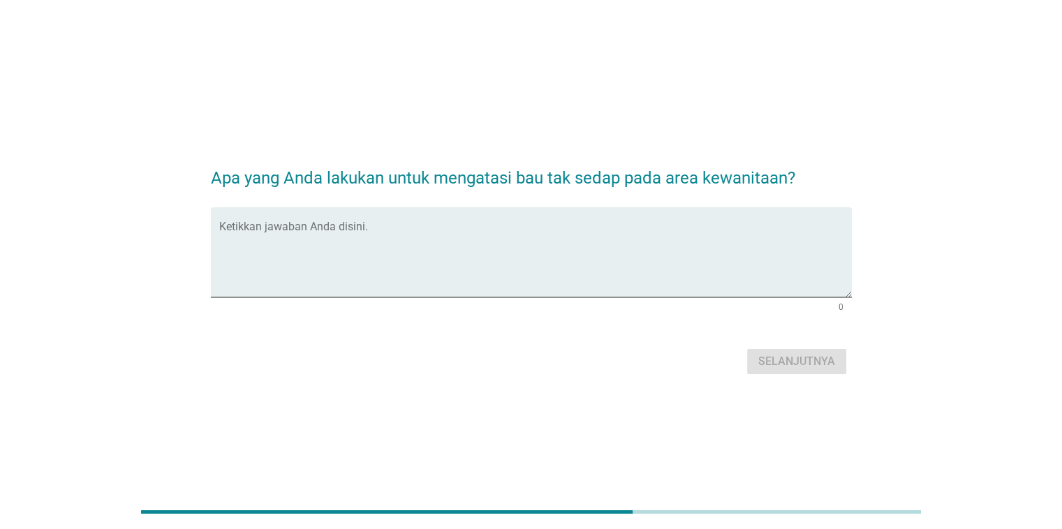
click at [424, 230] on textarea "Ketikkan jawaban Anda disini." at bounding box center [535, 260] width 633 height 73
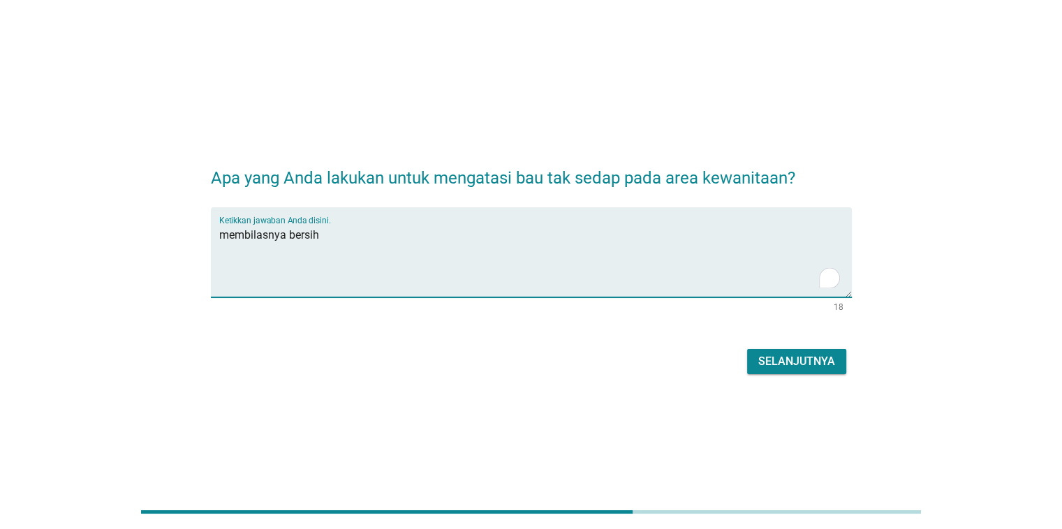
drag, startPoint x: 439, startPoint y: 253, endPoint x: 142, endPoint y: 237, distance: 297.2
click at [142, 237] on div "Apa yang Anda lakukan untuk mengatasi bau tak sedap pada area kewanitaan? Ketik…" at bounding box center [531, 264] width 995 height 249
type textarea "membersihkannya, menjaga agar tetap bersih"
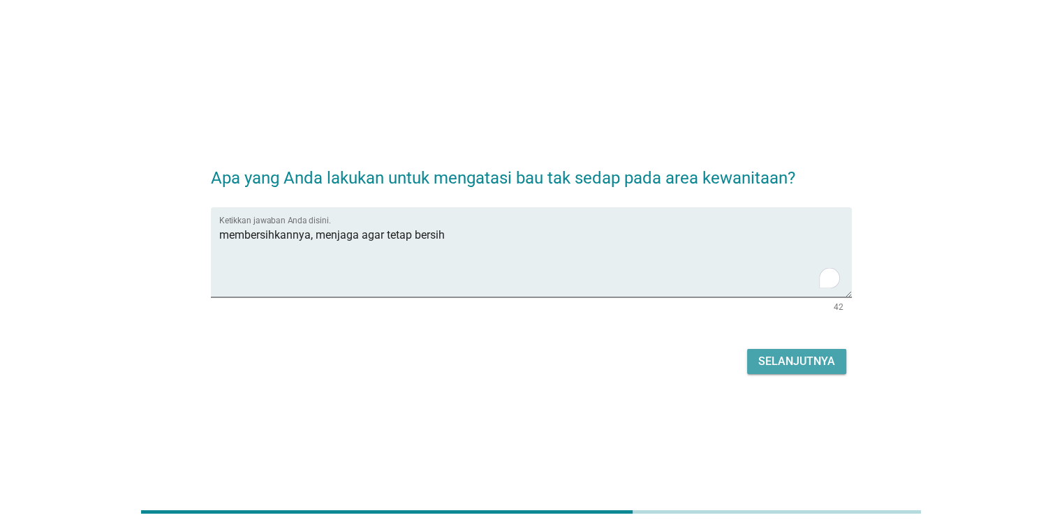
click at [816, 373] on button "Selanjutnya" at bounding box center [796, 361] width 99 height 25
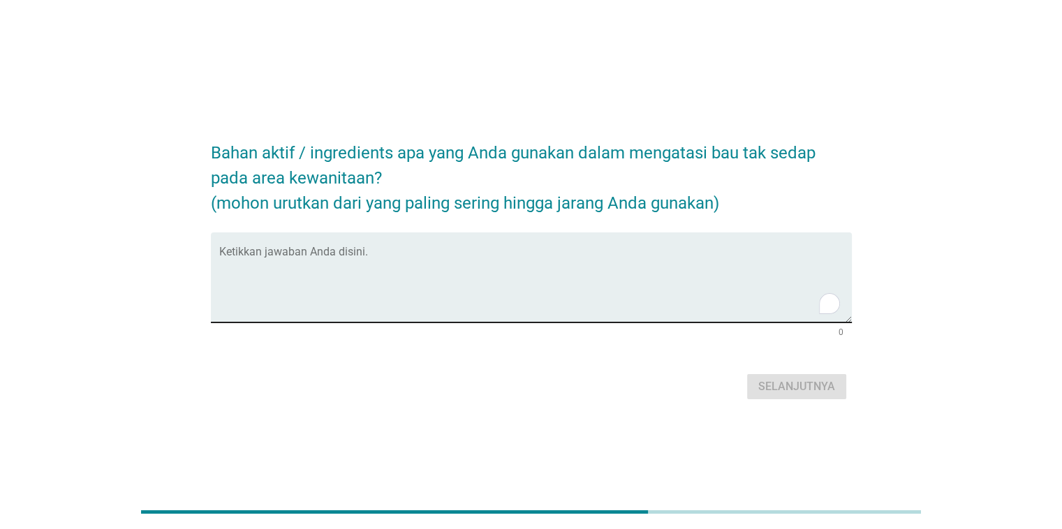
click at [391, 256] on textarea "To enrich screen reader interactions, please activate Accessibility in Grammarl…" at bounding box center [535, 285] width 633 height 73
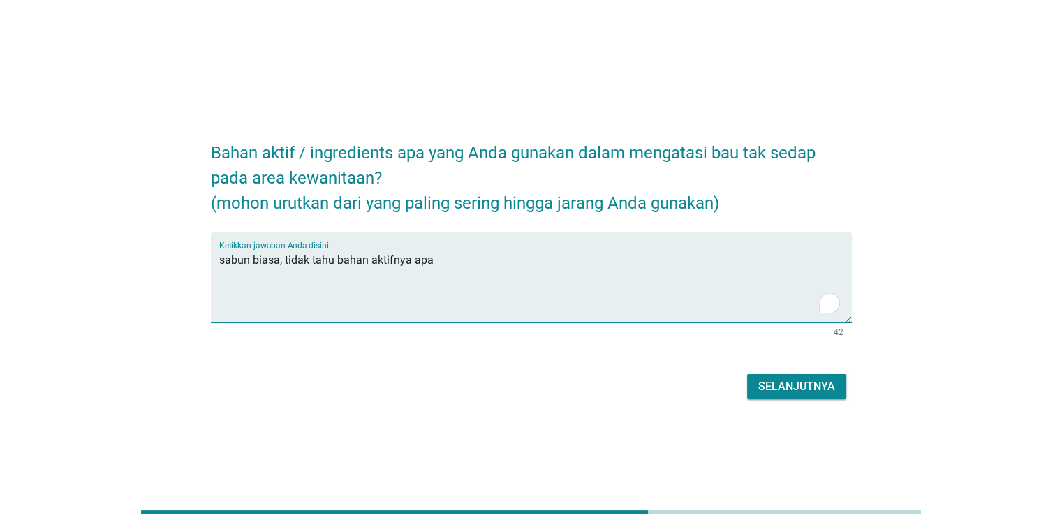
type textarea "sabun biasa, tidak tahu bahan aktifnya apa"
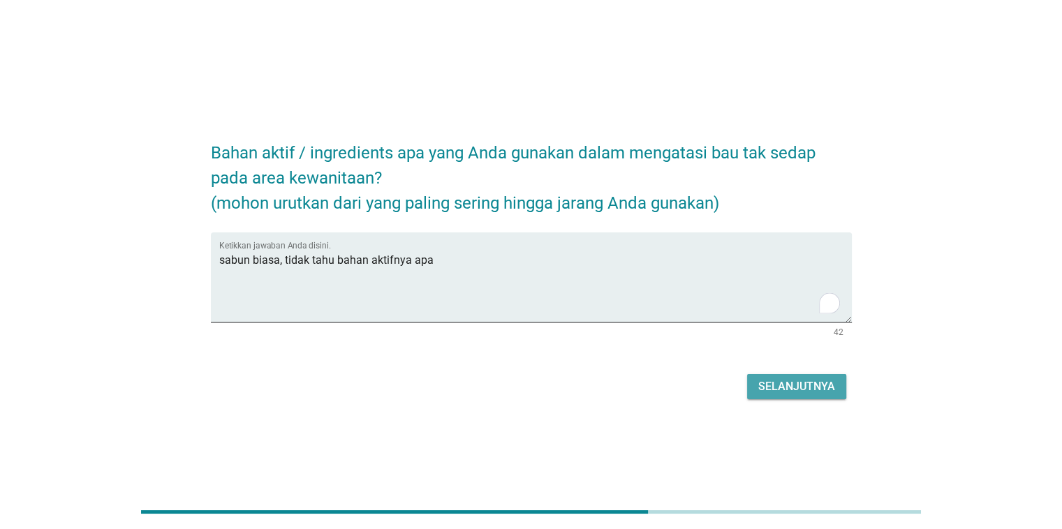
click at [768, 383] on div "Selanjutnya" at bounding box center [797, 387] width 77 height 17
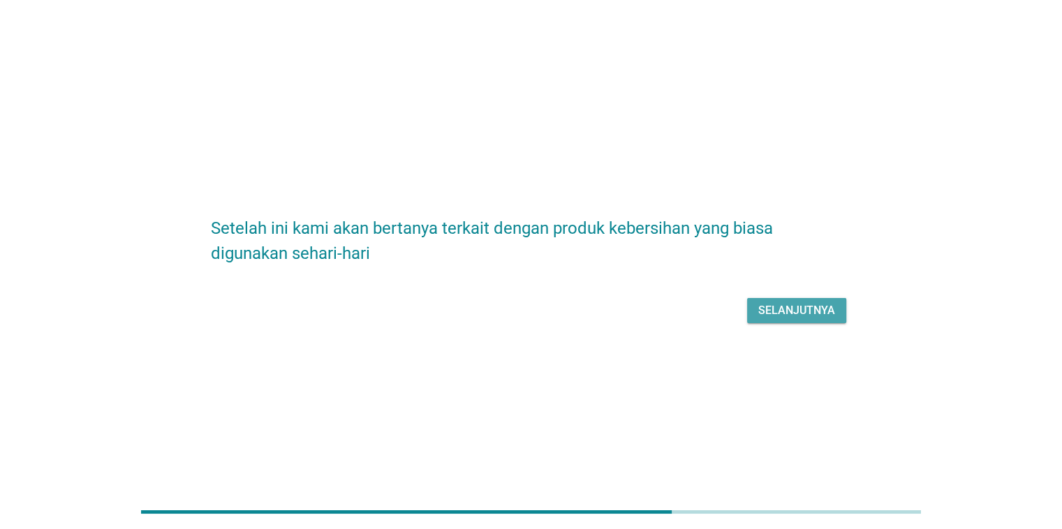
click at [775, 310] on div "Selanjutnya" at bounding box center [797, 310] width 77 height 17
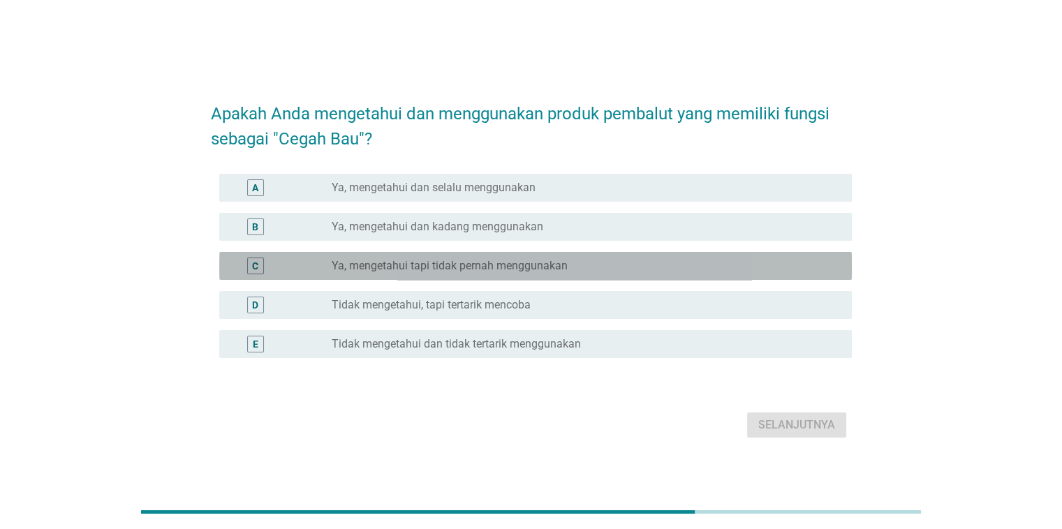
click at [456, 270] on label "Ya, mengetahui tapi tidak pernah menggunakan" at bounding box center [450, 266] width 236 height 14
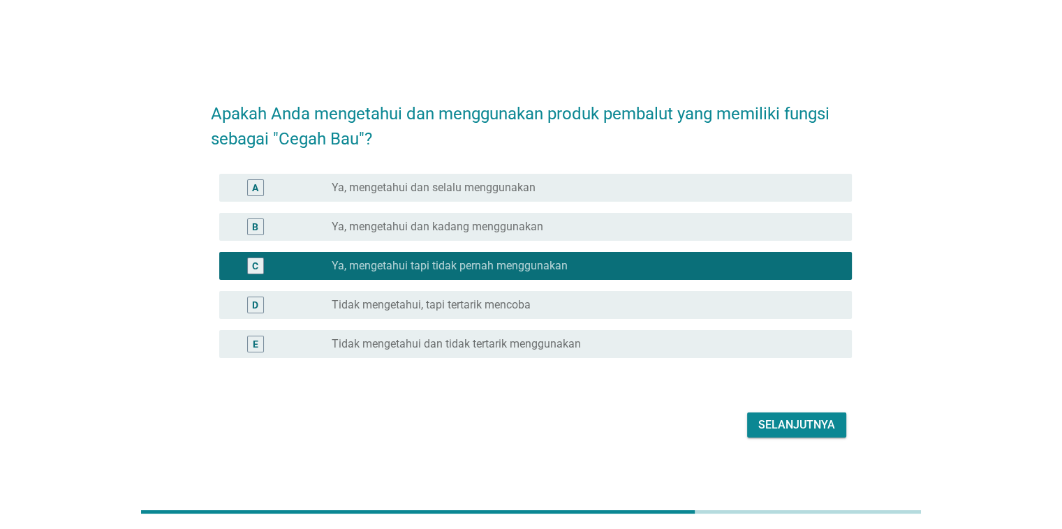
click at [781, 420] on div "Selanjutnya" at bounding box center [797, 425] width 77 height 17
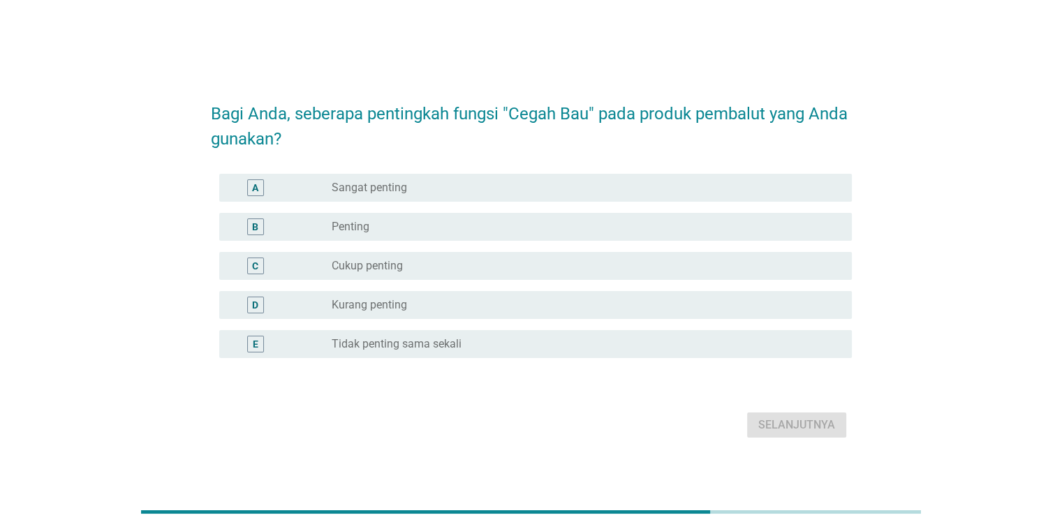
click at [445, 267] on div "radio_button_unchecked Cukup penting" at bounding box center [580, 266] width 497 height 14
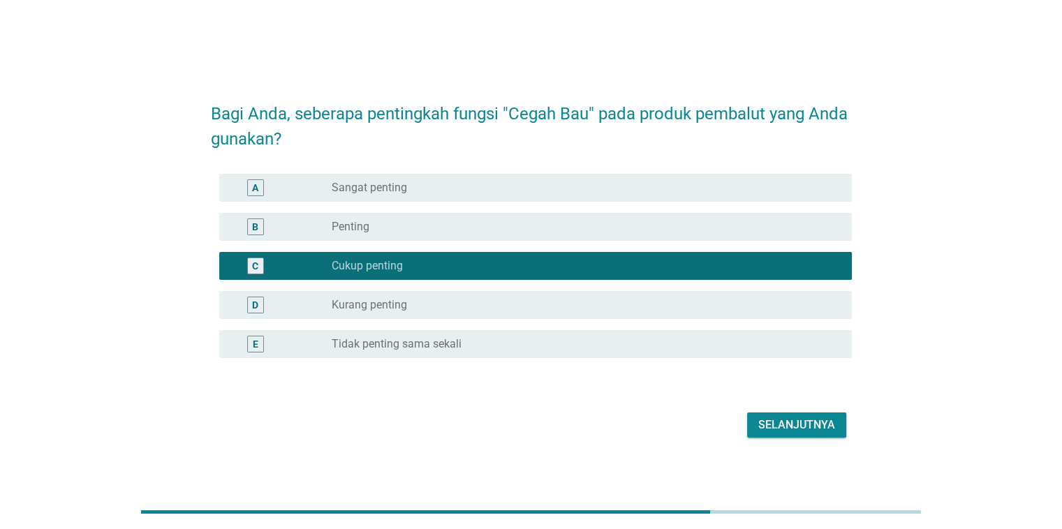
click at [802, 425] on div "Selanjutnya" at bounding box center [797, 425] width 77 height 17
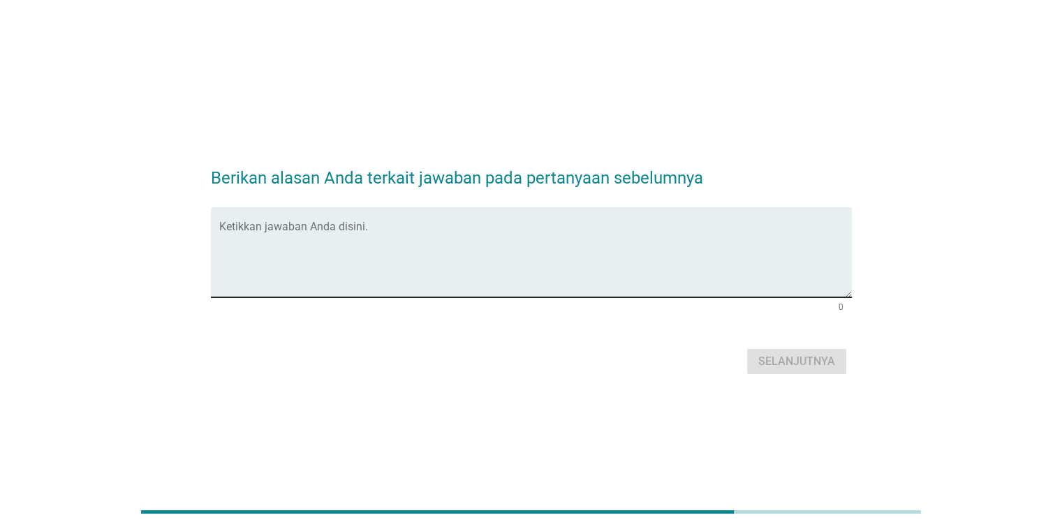
click at [486, 273] on textarea "Ketikkan jawaban Anda disini." at bounding box center [535, 260] width 633 height 73
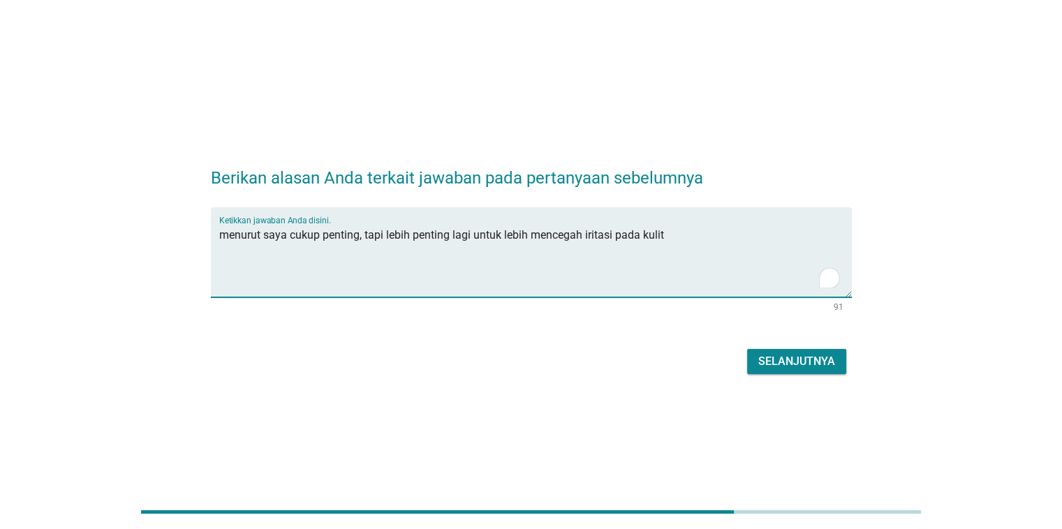
type textarea "menurut saya cukup penting, tapi lebih penting lagi untuk lebih mencegah iritas…"
click at [791, 362] on div "Selanjutnya" at bounding box center [797, 361] width 77 height 17
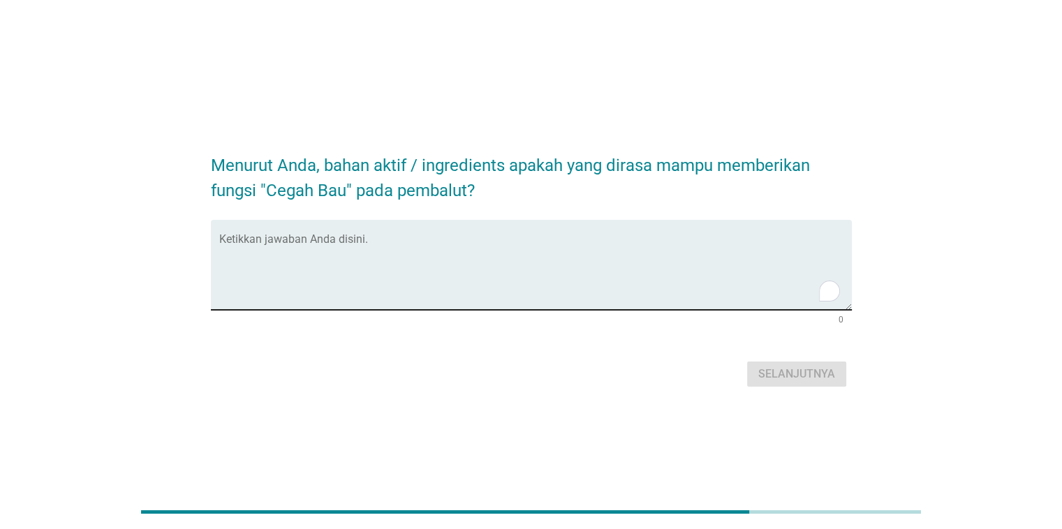
click at [382, 237] on textarea "To enrich screen reader interactions, please activate Accessibility in Grammarl…" at bounding box center [535, 273] width 633 height 73
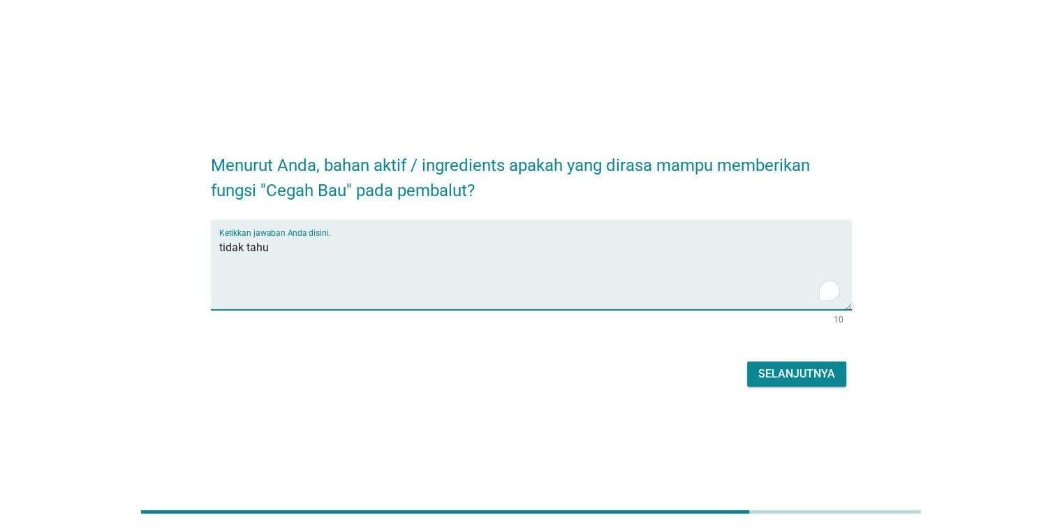
type textarea "tidak tahu"
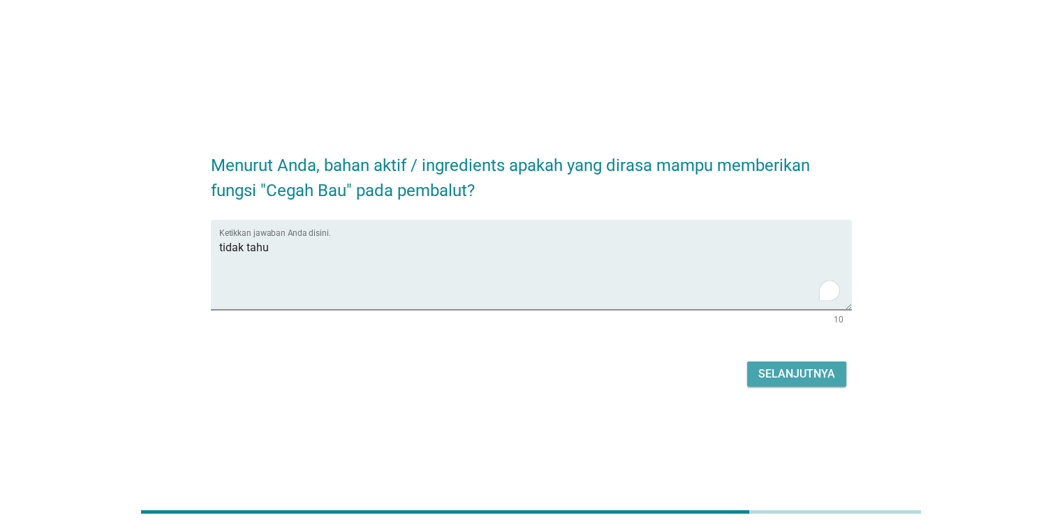
click at [786, 367] on div "Selanjutnya" at bounding box center [797, 374] width 77 height 17
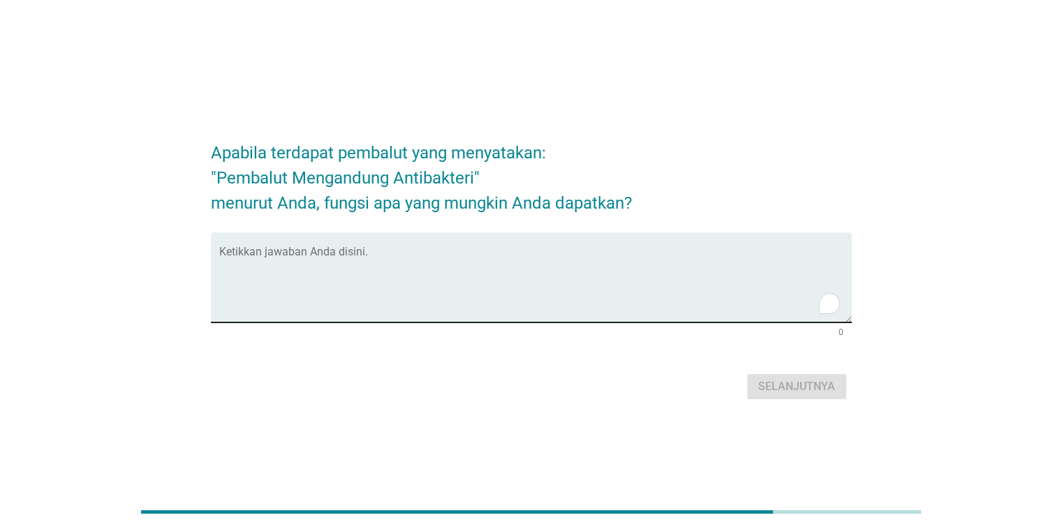
click at [414, 244] on div "Ketikkan jawaban Anda disini." at bounding box center [535, 278] width 633 height 90
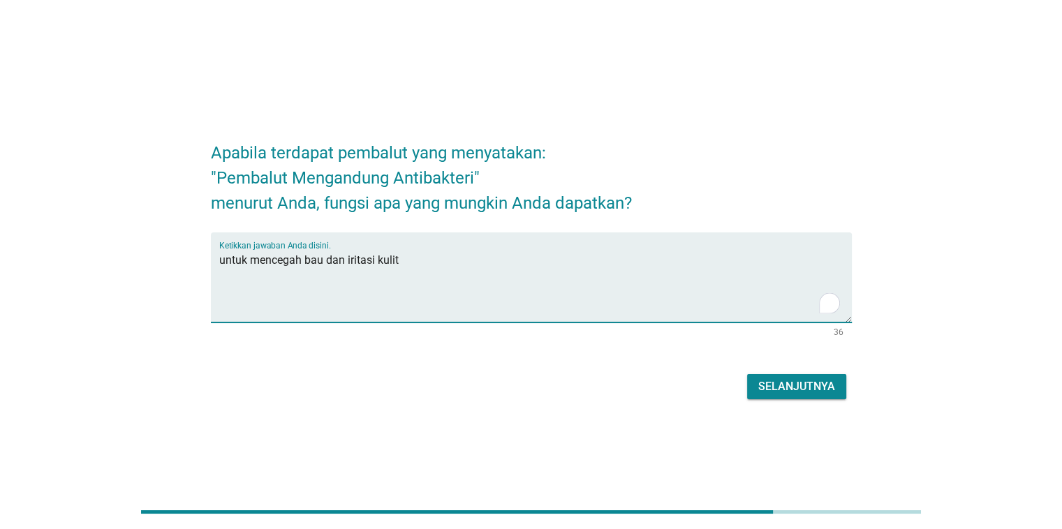
type textarea "untuk mencegah bau dan iritasi kulit"
click at [777, 390] on div "Selanjutnya" at bounding box center [797, 387] width 77 height 17
click at [437, 263] on textarea "To enrich screen reader interactions, please activate Accessibility in Grammarl…" at bounding box center [535, 285] width 633 height 73
type textarea "sebagai anti bakteri"
drag, startPoint x: 807, startPoint y: 388, endPoint x: 775, endPoint y: 381, distance: 33.4
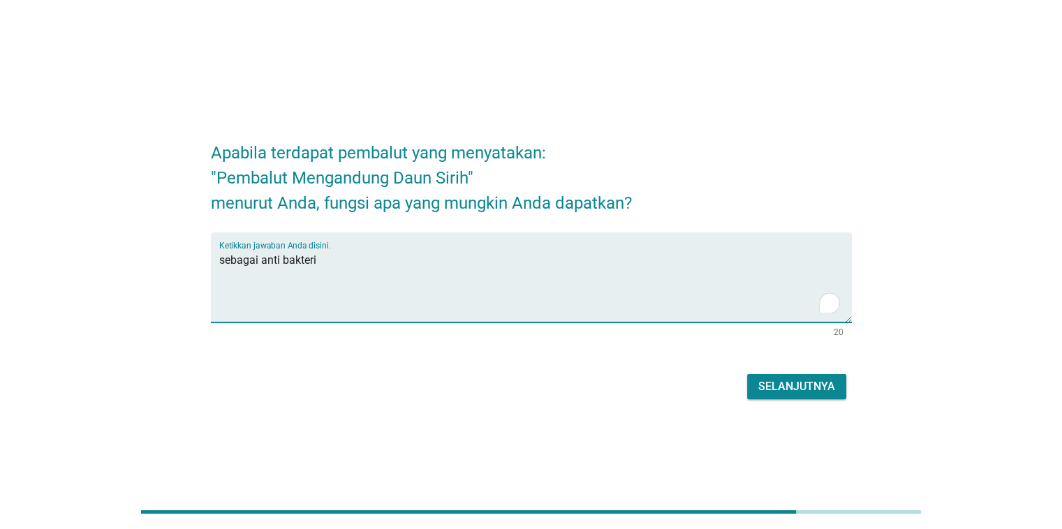
click at [807, 388] on div "Selanjutnya" at bounding box center [797, 387] width 77 height 17
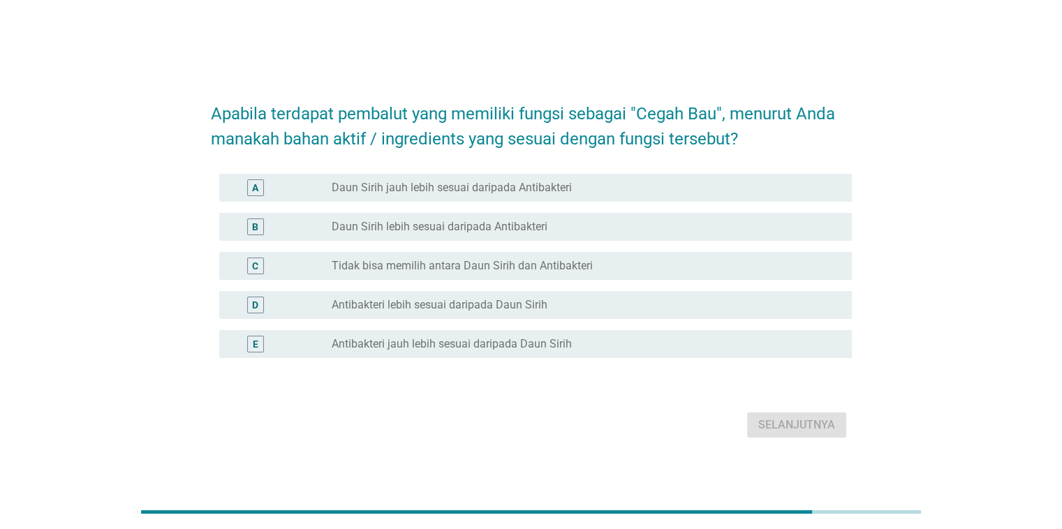
click at [523, 232] on label "Daun Sirih lebih sesuai daripada Antibakteri" at bounding box center [440, 227] width 216 height 14
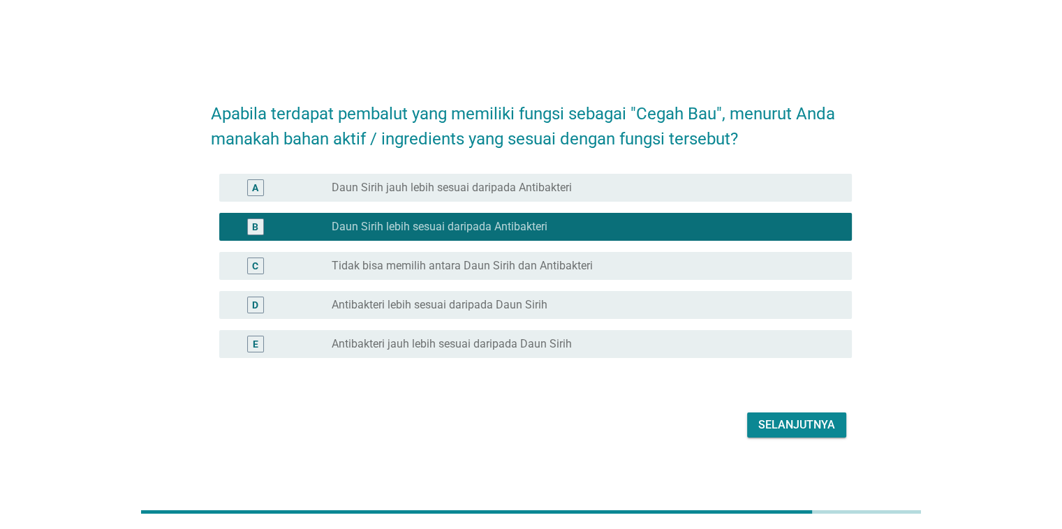
click at [796, 426] on div "Selanjutnya" at bounding box center [797, 425] width 77 height 17
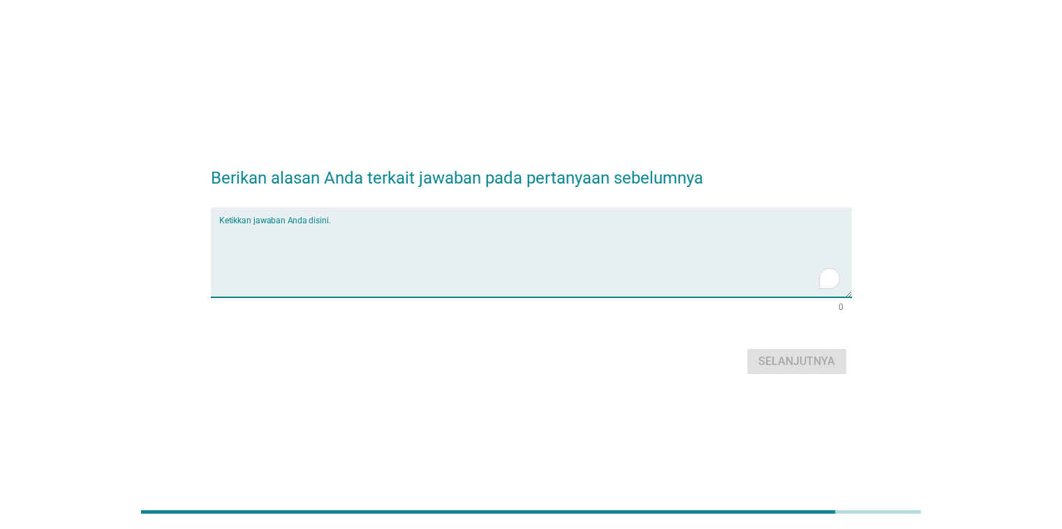
click at [363, 272] on textarea "To enrich screen reader interactions, please activate Accessibility in Grammarl…" at bounding box center [535, 260] width 633 height 73
type textarea "lebih cocok daun sirih"
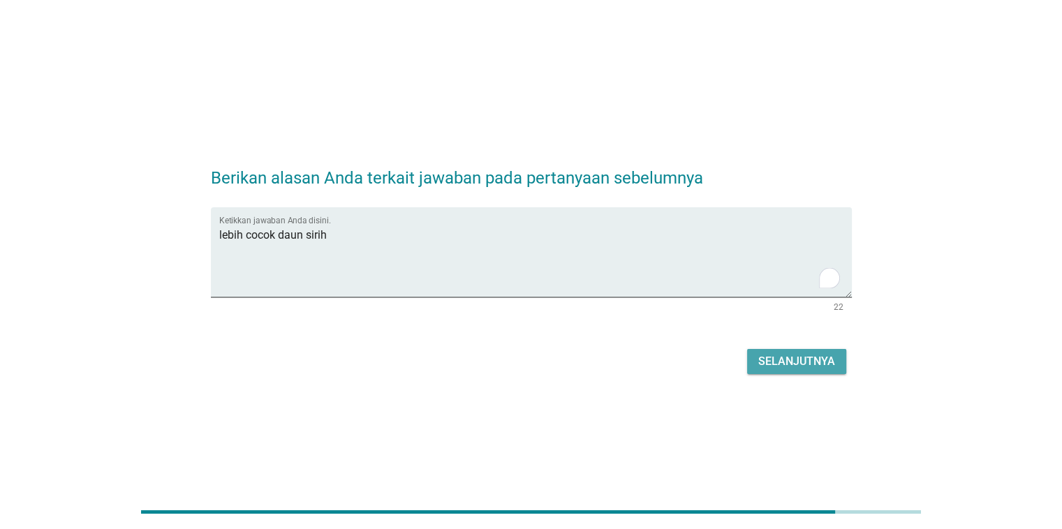
click at [770, 358] on div "Selanjutnya" at bounding box center [797, 361] width 77 height 17
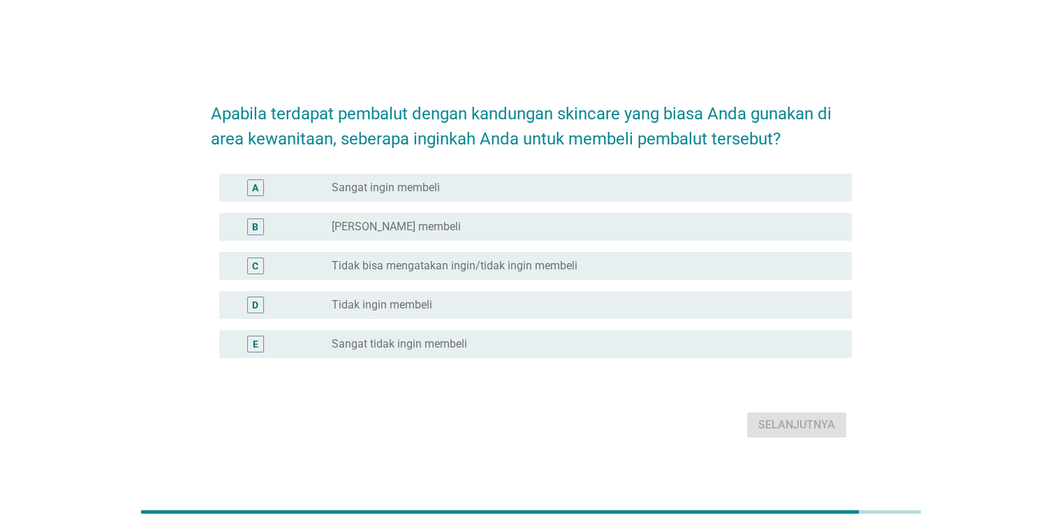
click at [450, 264] on label "Tidak bisa mengatakan ingin/tidak ingin membeli" at bounding box center [455, 266] width 246 height 14
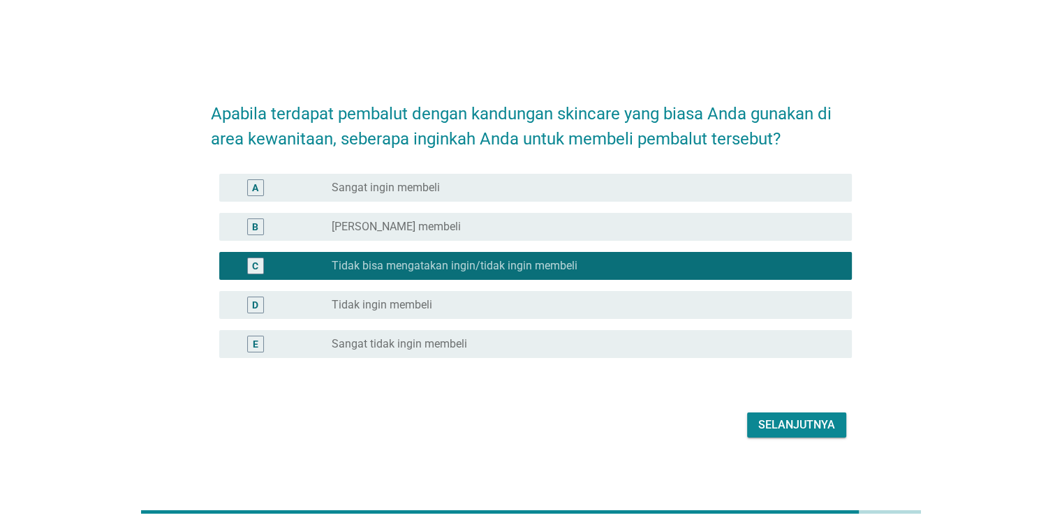
click at [474, 344] on div "radio_button_unchecked Sangat tidak ingin membeli" at bounding box center [580, 344] width 497 height 14
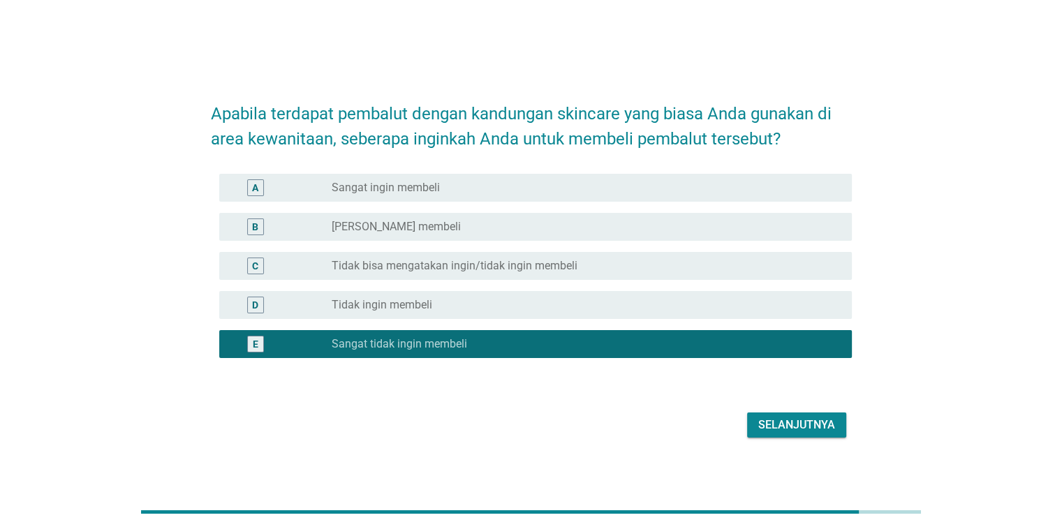
click at [402, 265] on label "Tidak bisa mengatakan ingin/tidak ingin membeli" at bounding box center [455, 266] width 246 height 14
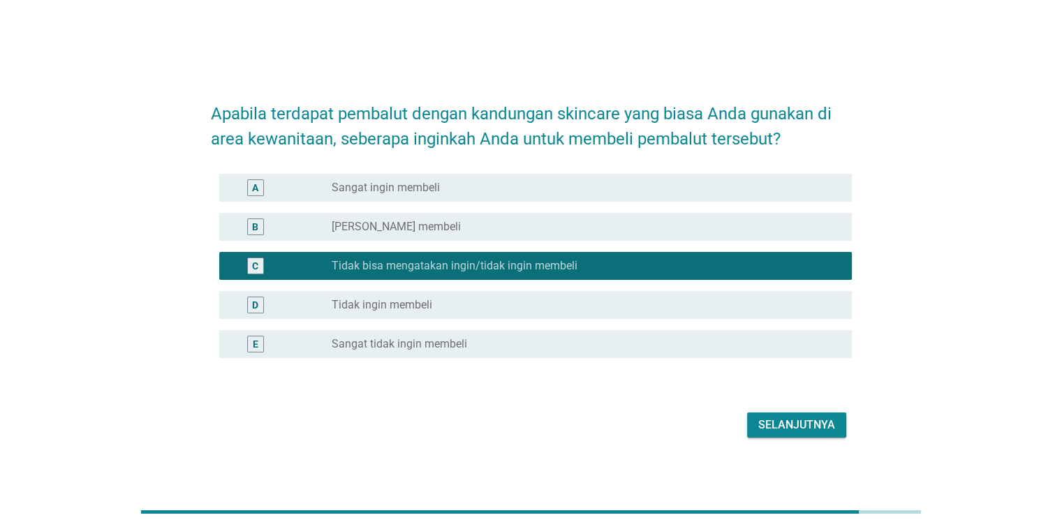
click at [807, 429] on div "Selanjutnya" at bounding box center [797, 425] width 77 height 17
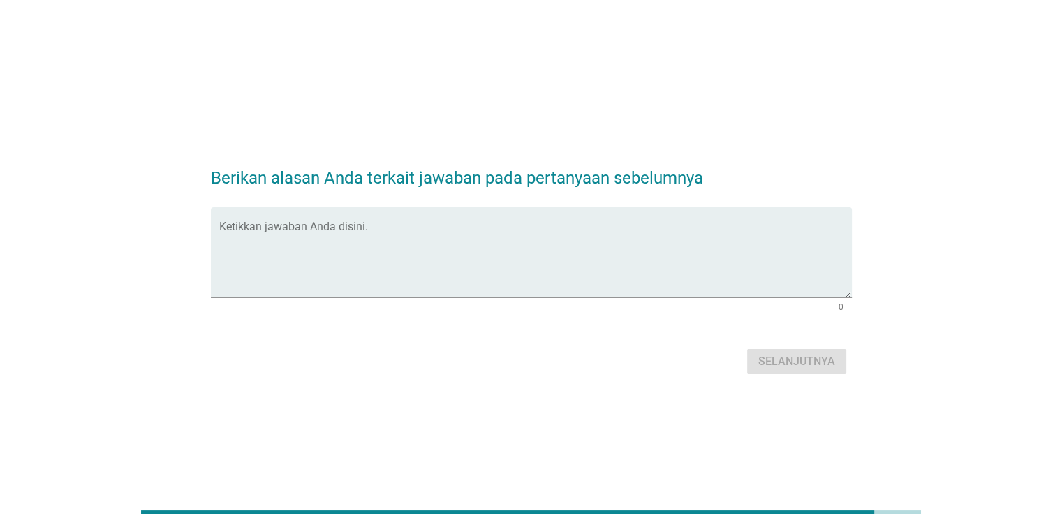
click at [550, 321] on form "Berikan alasan Anda terkait jawaban pada pertanyaan sebelumnya Ketikkan jawaban…" at bounding box center [531, 265] width 641 height 227
click at [544, 264] on textarea "Ketikkan jawaban Anda disini." at bounding box center [535, 260] width 633 height 73
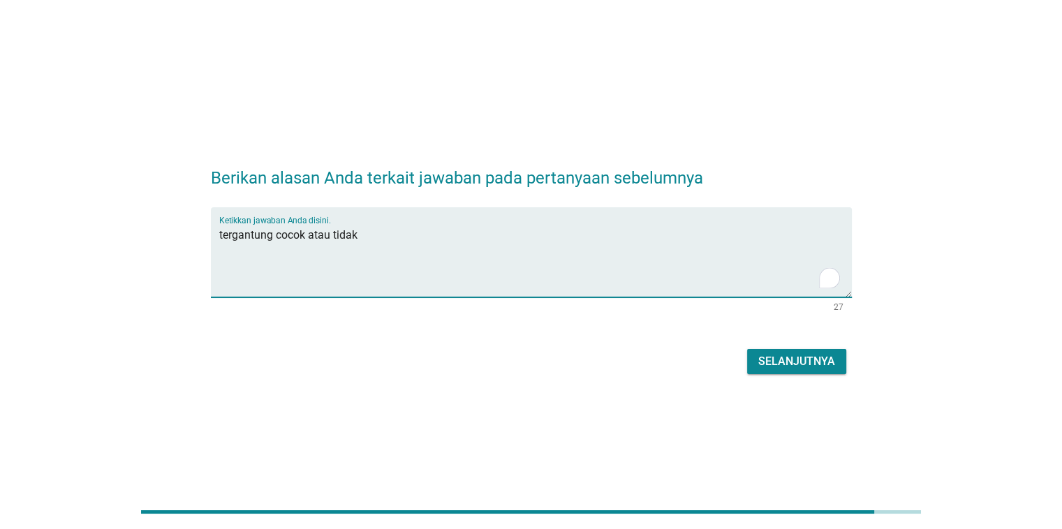
type textarea "tergantung cocok atau tidak"
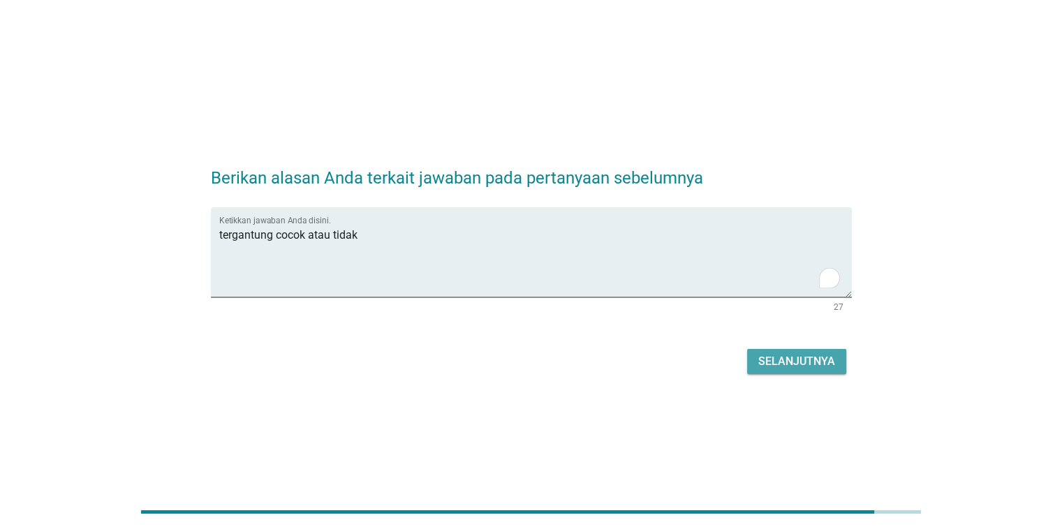
click at [773, 372] on button "Selanjutnya" at bounding box center [796, 361] width 99 height 25
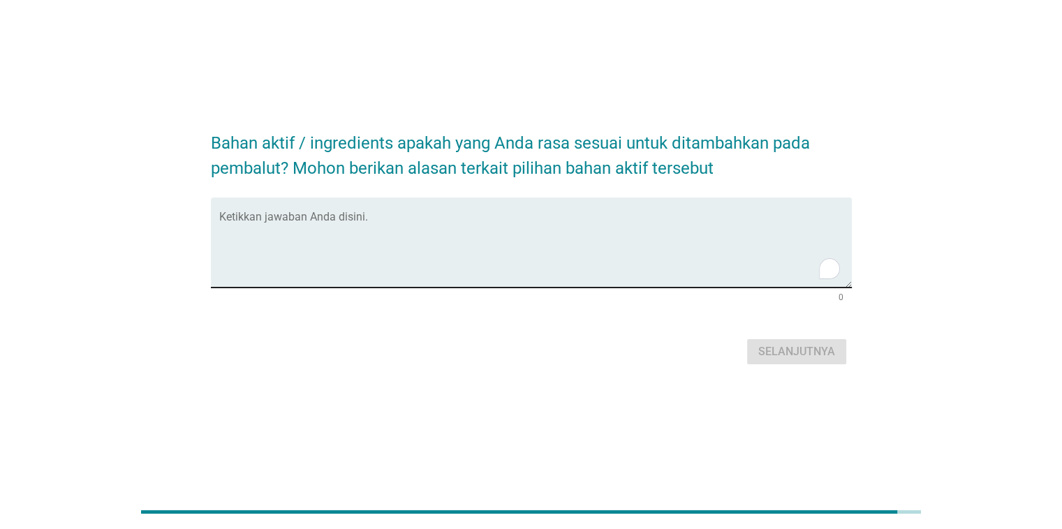
scroll to position [34, 0]
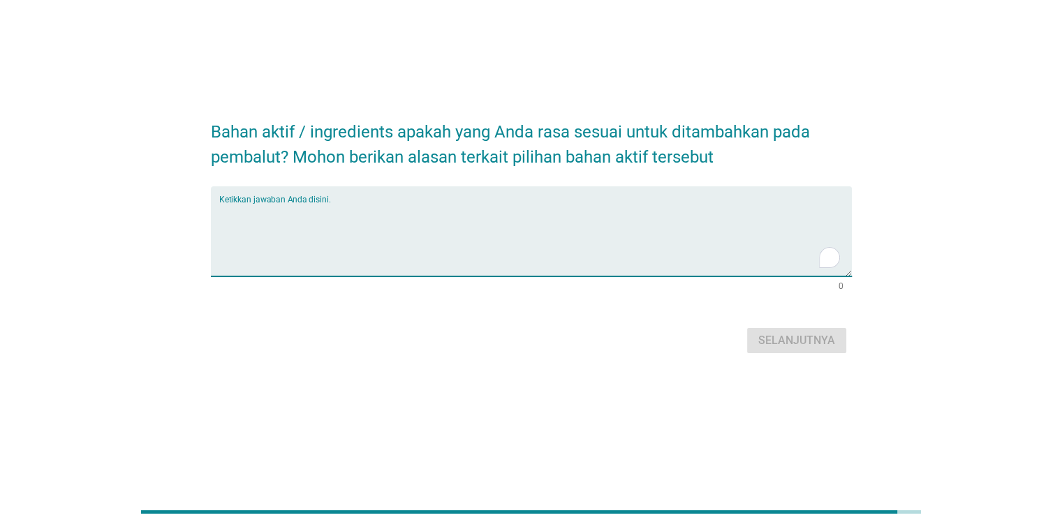
click at [514, 241] on textarea "To enrich screen reader interactions, please activate Accessibility in Grammarl…" at bounding box center [535, 239] width 633 height 73
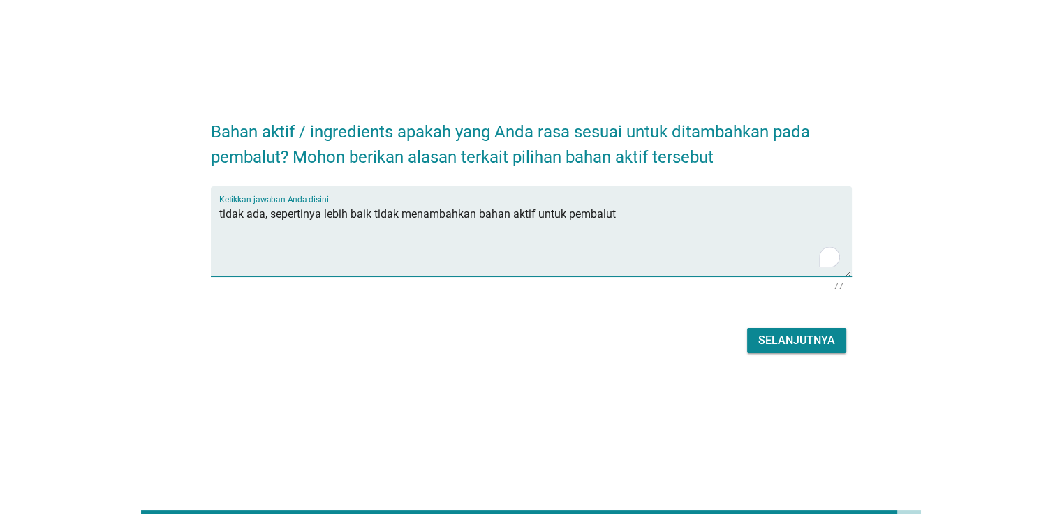
type textarea "tidak ada, sepertinya lebih baik tidak menambahkan bahan aktif untuk pembalut"
click at [789, 339] on div "Selanjutnya" at bounding box center [797, 340] width 77 height 17
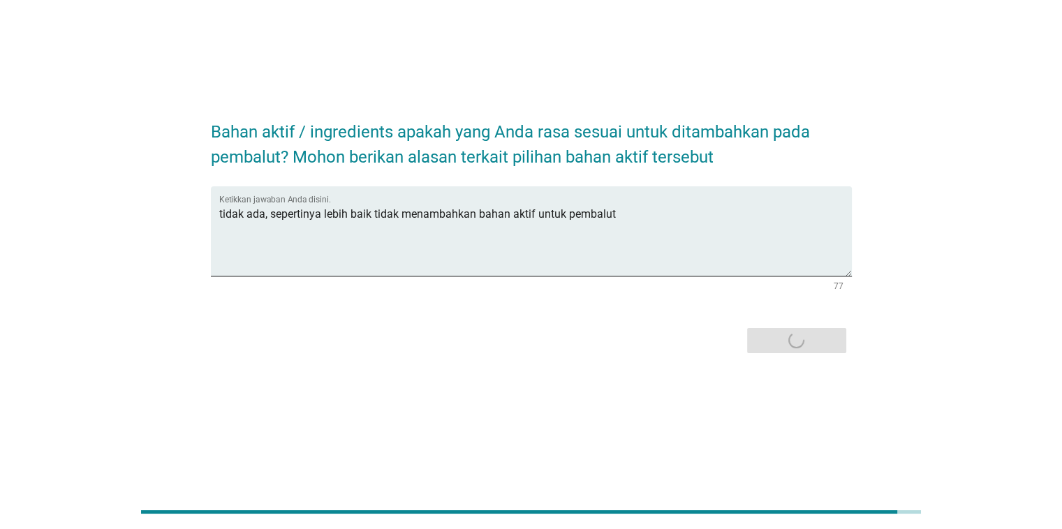
scroll to position [0, 0]
